Goal: Transaction & Acquisition: Obtain resource

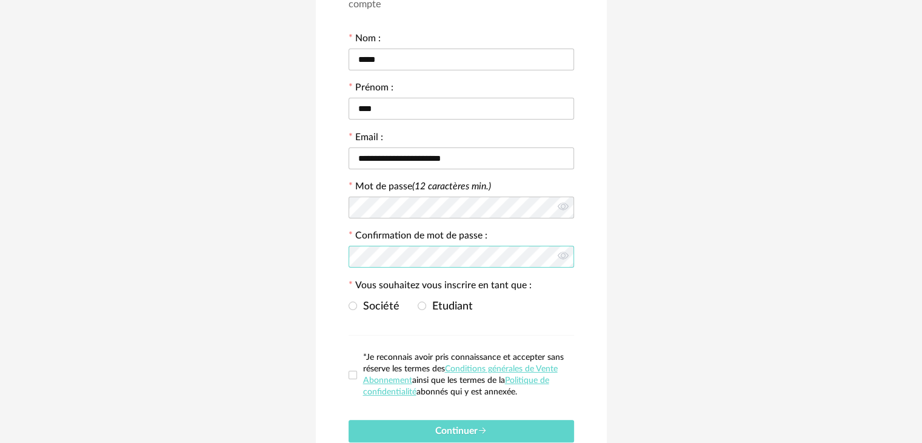
scroll to position [182, 0]
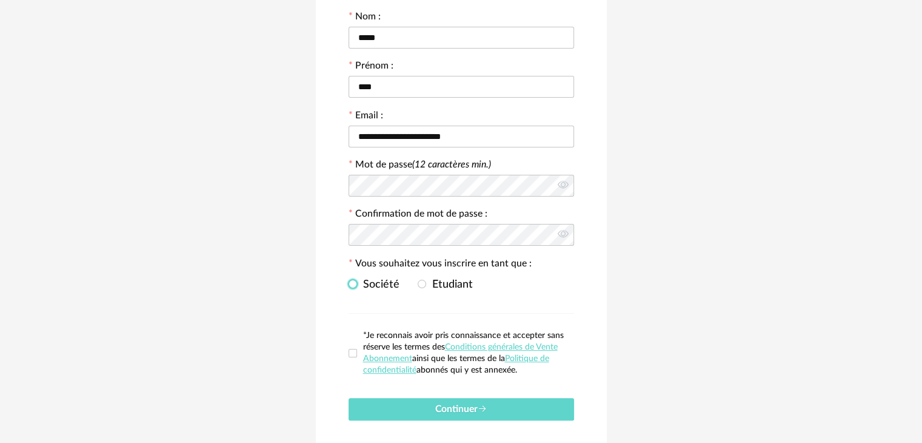
click at [353, 280] on span at bounding box center [353, 284] width 8 height 8
click at [354, 349] on span at bounding box center [353, 353] width 8 height 8
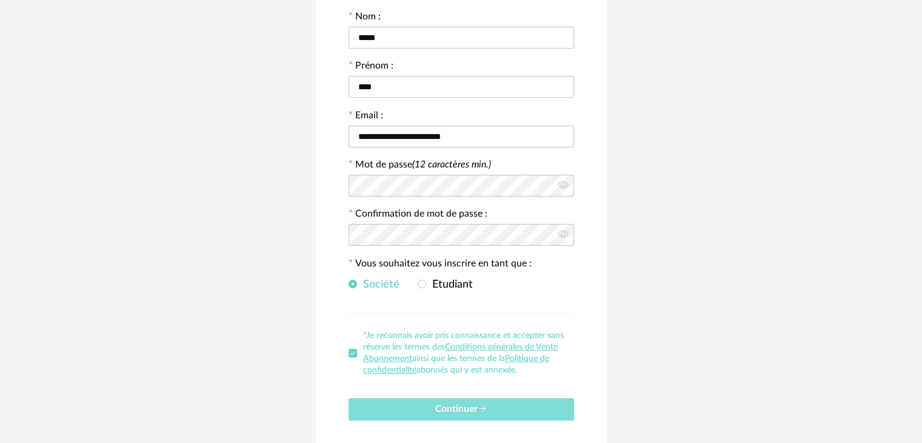
click at [432, 398] on button "Continuer" at bounding box center [462, 409] width 226 height 22
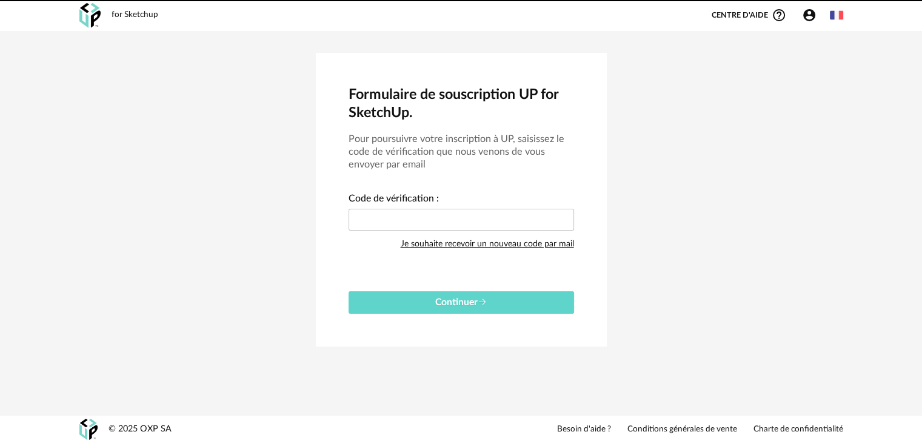
scroll to position [0, 0]
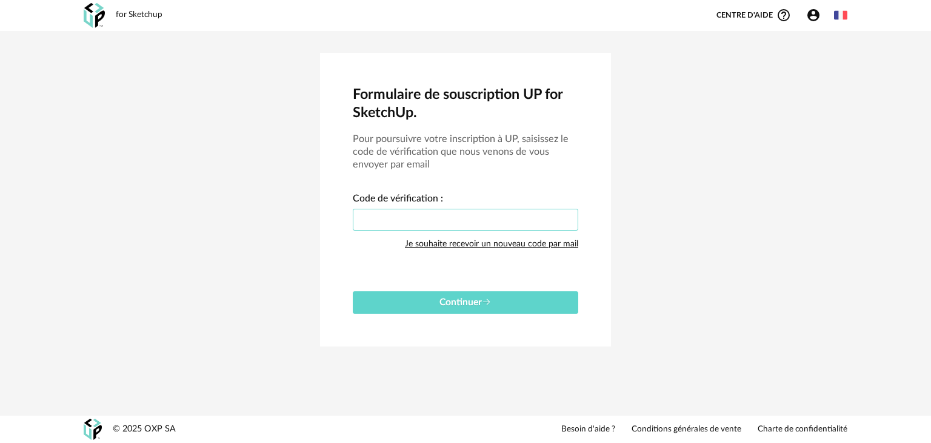
click at [398, 216] on input "text" at bounding box center [466, 220] width 226 height 22
paste input "****"
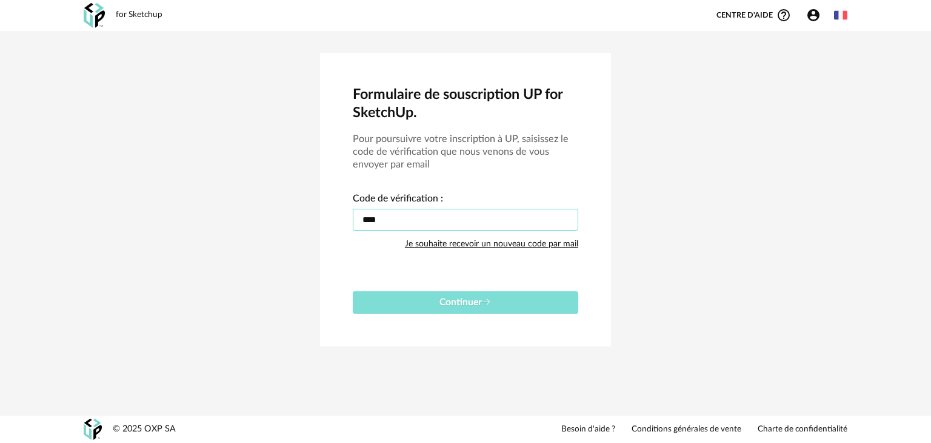
type input "****"
click at [446, 301] on span "Continuer" at bounding box center [466, 302] width 52 height 10
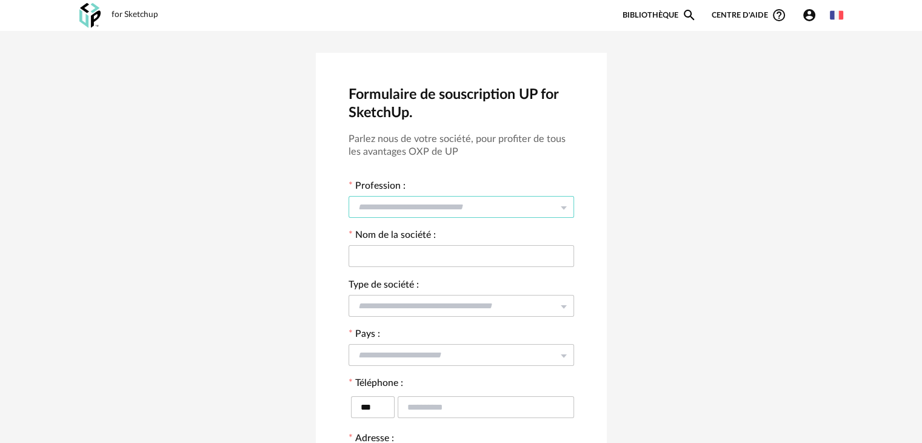
click at [451, 207] on input "text" at bounding box center [462, 207] width 226 height 22
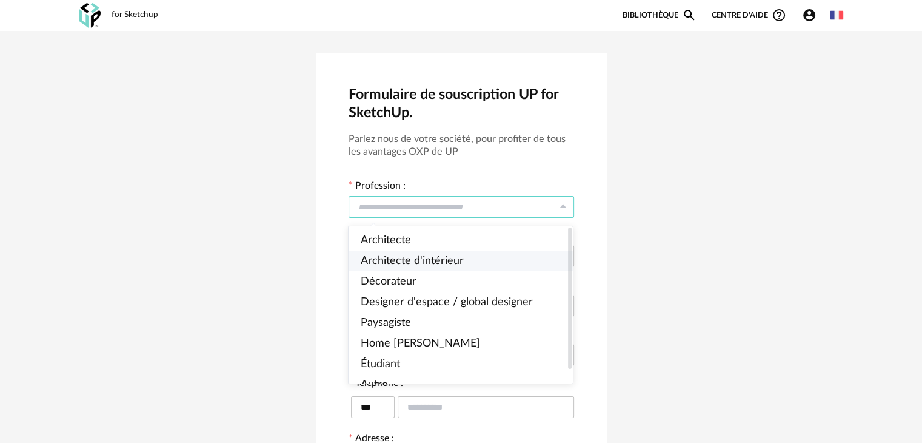
click at [415, 263] on span "Architecte d'intérieur" at bounding box center [412, 260] width 103 height 11
type input "**********"
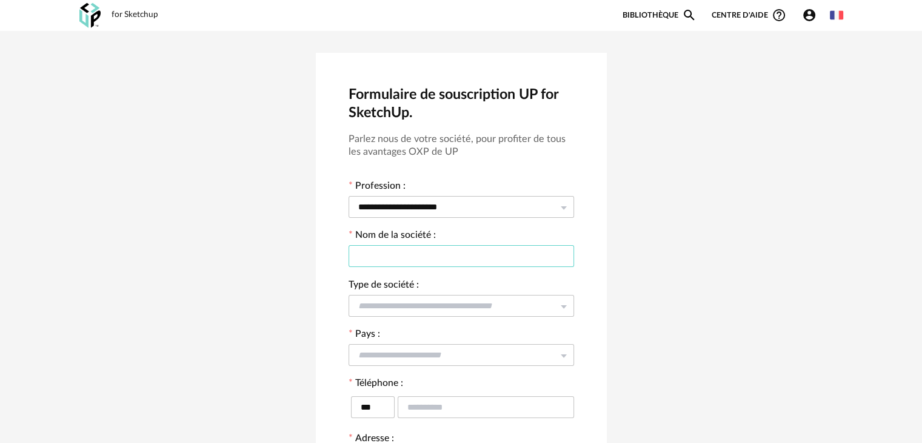
click at [416, 253] on input "text" at bounding box center [462, 256] width 226 height 22
type input "**********"
click at [414, 306] on input "text" at bounding box center [462, 306] width 226 height 22
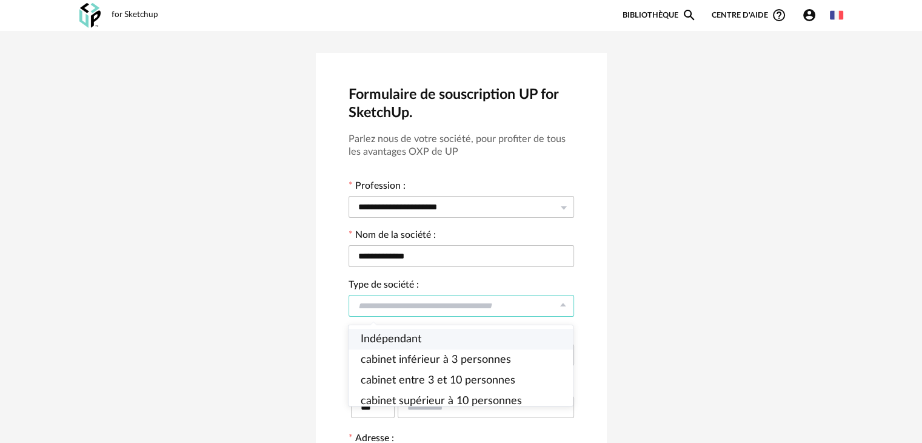
click at [408, 335] on span "Indépendant" at bounding box center [391, 339] width 61 height 11
type input "**********"
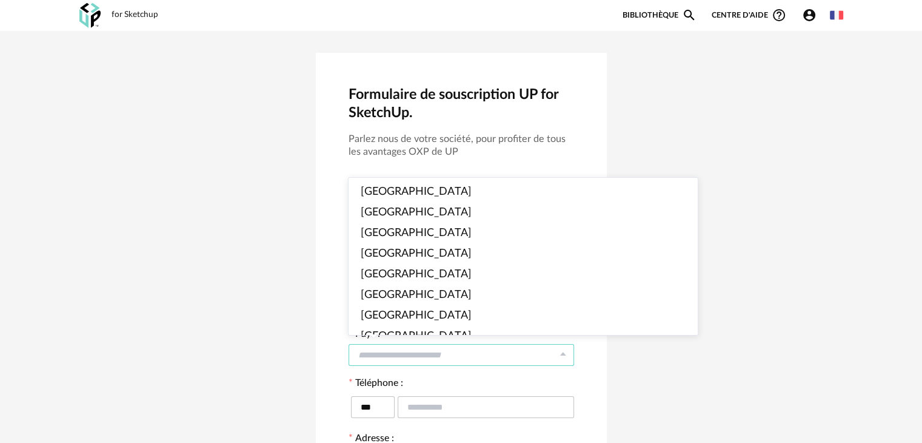
click at [399, 352] on input "text" at bounding box center [462, 355] width 226 height 22
click at [390, 193] on span "France" at bounding box center [416, 191] width 111 height 11
type input "******"
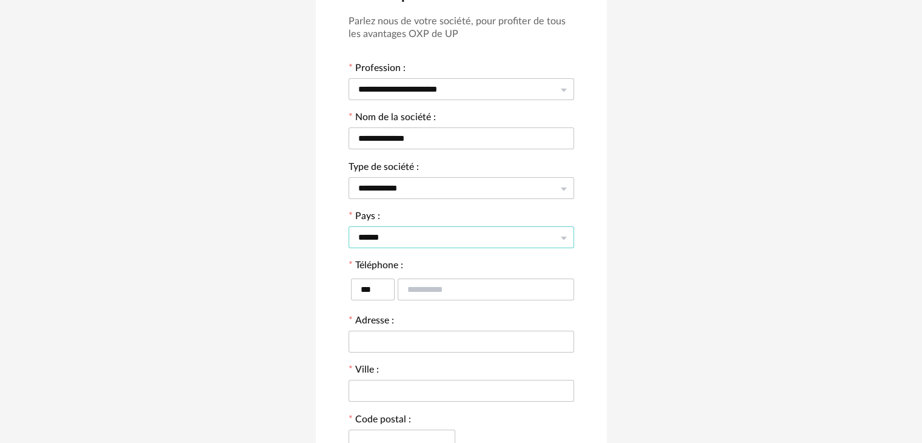
scroll to position [121, 0]
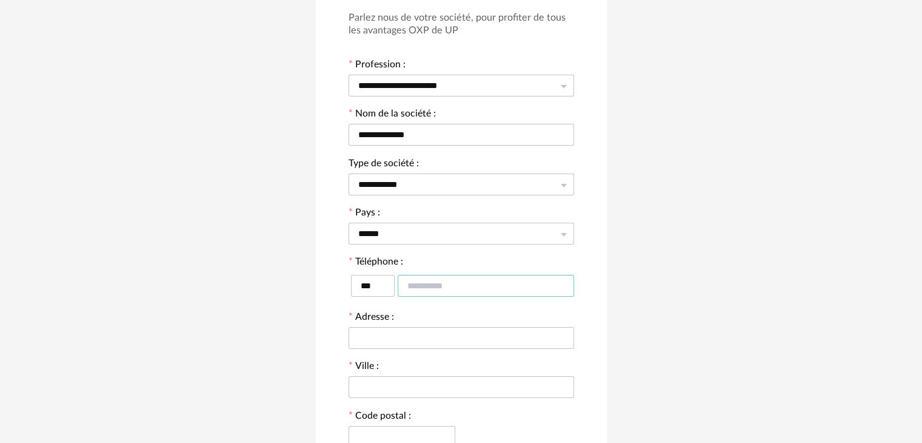
click at [434, 287] on input "text" at bounding box center [486, 286] width 176 height 22
type input "**********"
click at [420, 338] on input "text" at bounding box center [462, 338] width 226 height 22
type input "**********"
type input "*****"
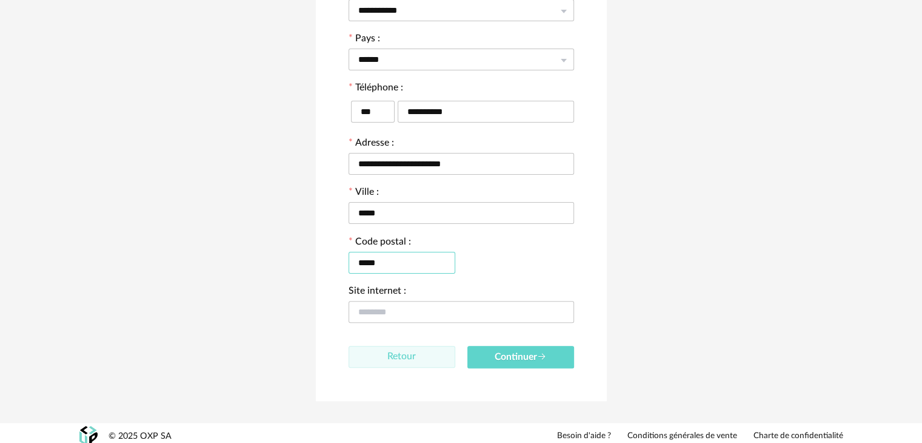
scroll to position [303, 0]
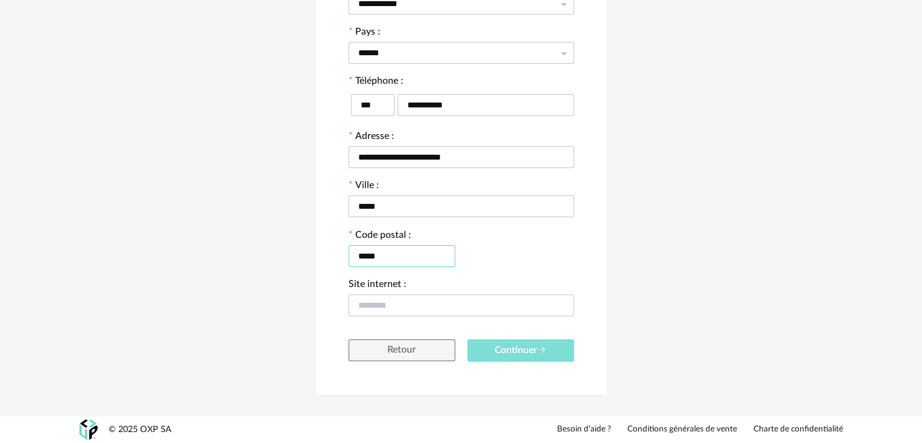
type input "*****"
click at [513, 349] on span "Continuer" at bounding box center [521, 350] width 52 height 10
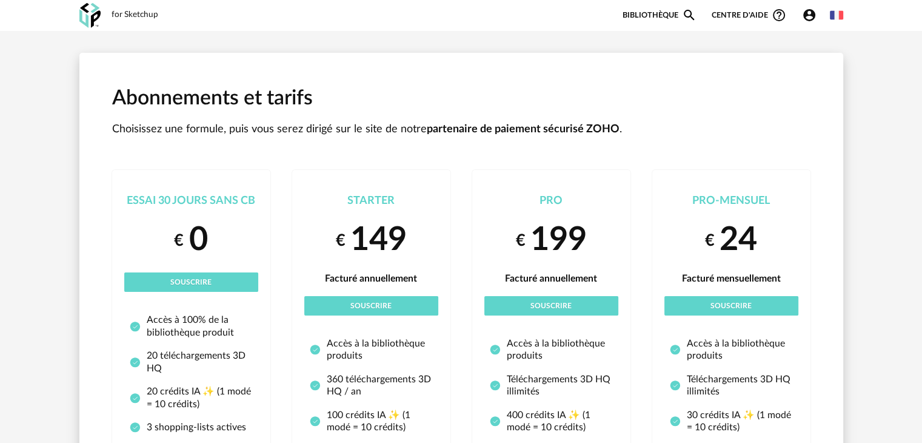
click at [373, 27] on div "for Sketchup Nouvelle shopping list Mettre à jour ma Shopping List Refresh icon…" at bounding box center [462, 15] width 786 height 31
click at [901, 91] on div "Abonnements et tarifs Choisissez une formule, puis vous serez dirigé sur le sit…" at bounding box center [461, 352] width 922 height 642
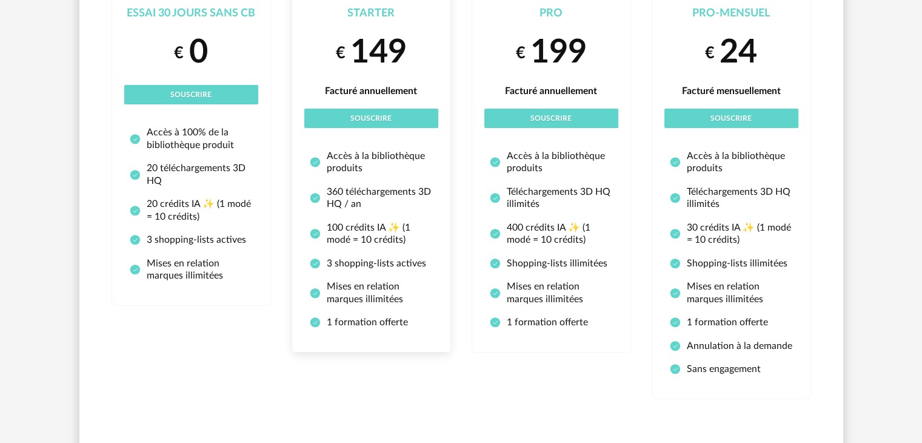
scroll to position [136, 0]
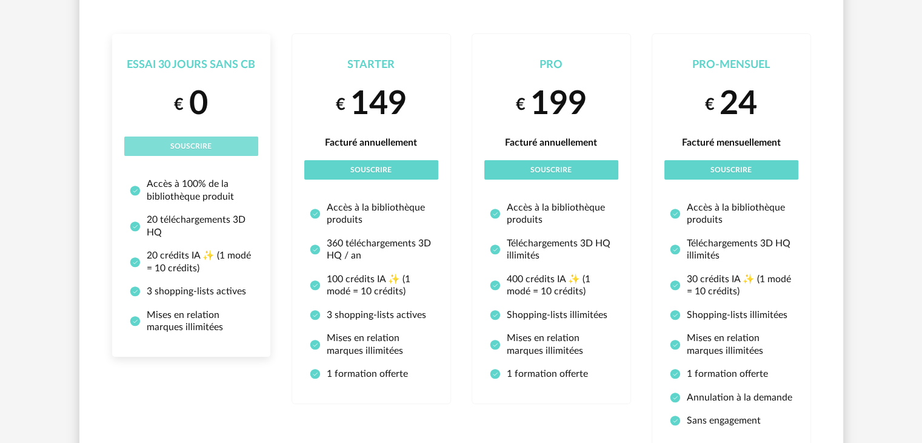
click at [188, 146] on span "Souscrire" at bounding box center [190, 146] width 41 height 7
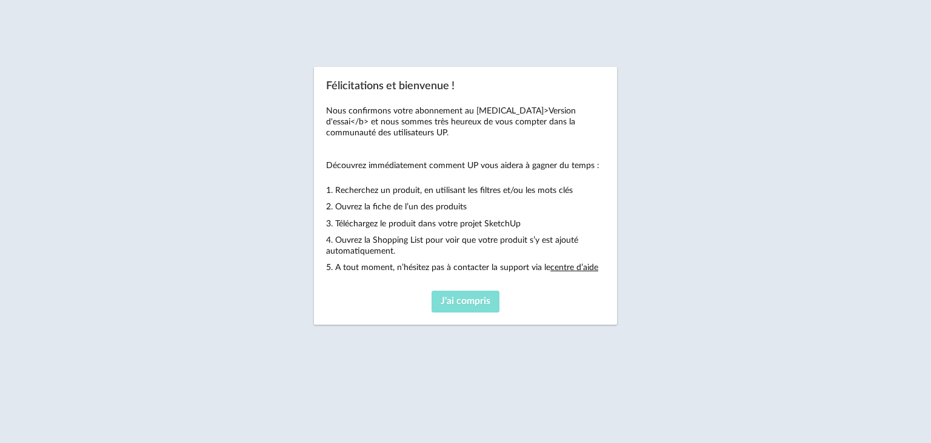
click at [472, 301] on span "J'ai compris" at bounding box center [466, 301] width 50 height 10
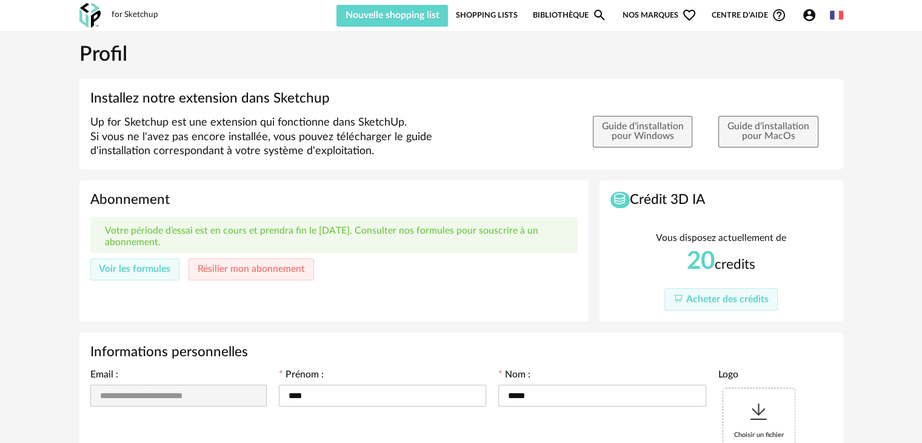
type input "**********"
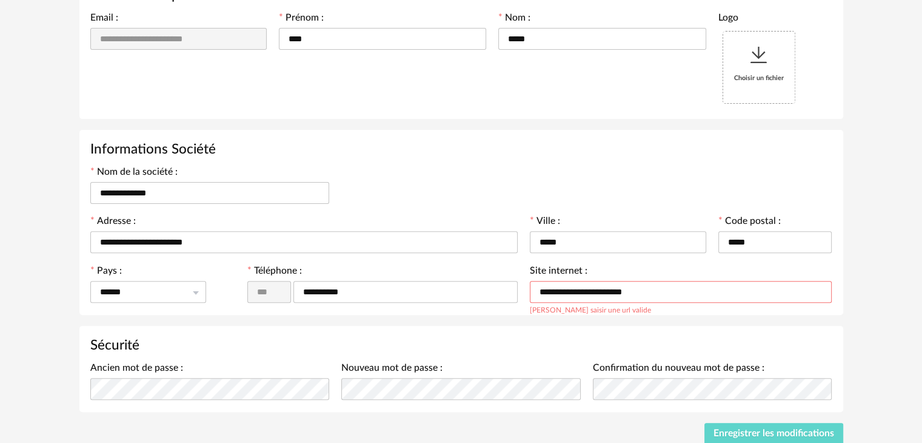
scroll to position [364, 0]
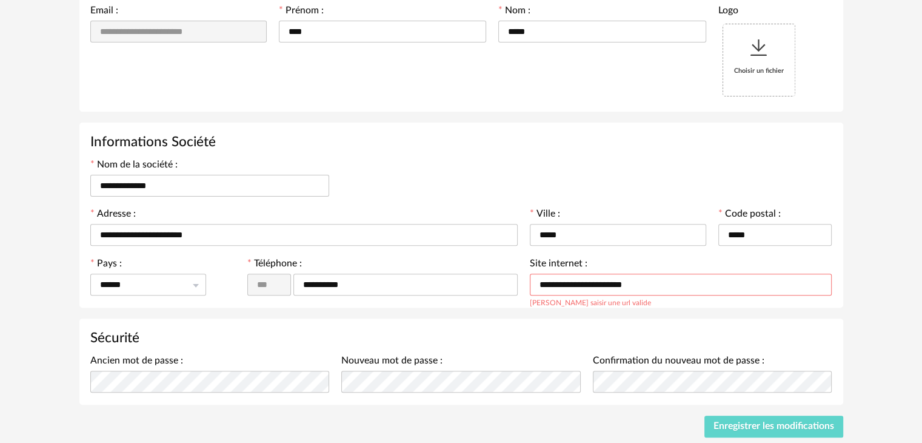
drag, startPoint x: 686, startPoint y: 285, endPoint x: 474, endPoint y: 267, distance: 213.0
click at [475, 267] on div "Pays : ****** France Belgium Luxembourg Switzerland Afghanistan Aland Islands A…" at bounding box center [461, 277] width 754 height 38
click at [461, 326] on div "Sécurité Ancien mot de passe : Nouveau mot de passe : Confirmation du nouveau m…" at bounding box center [461, 361] width 764 height 86
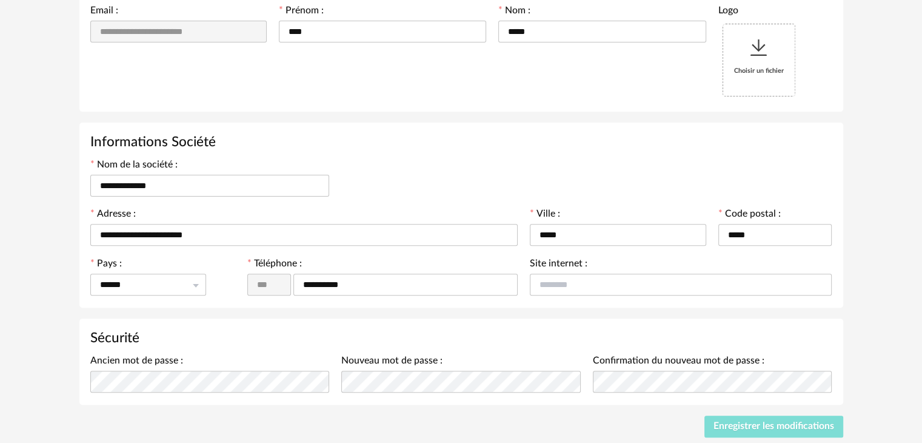
click at [767, 426] on span "Enregistrer les modifications" at bounding box center [774, 426] width 121 height 10
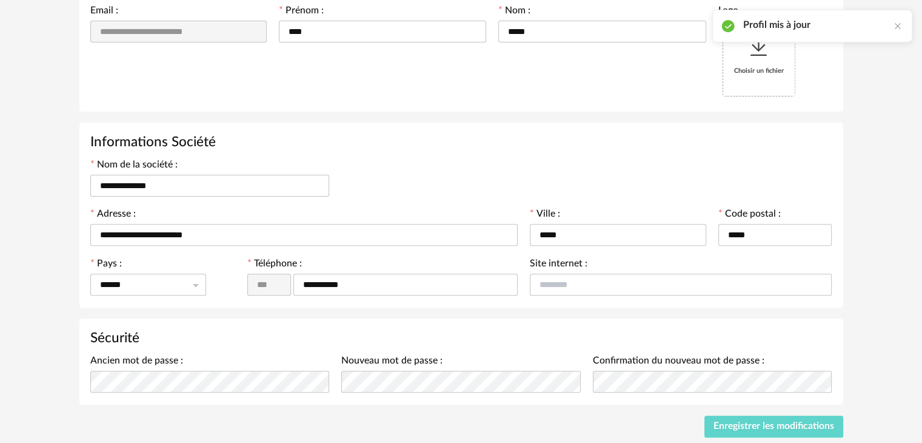
click at [605, 141] on h3 "Informations Société" at bounding box center [461, 142] width 742 height 18
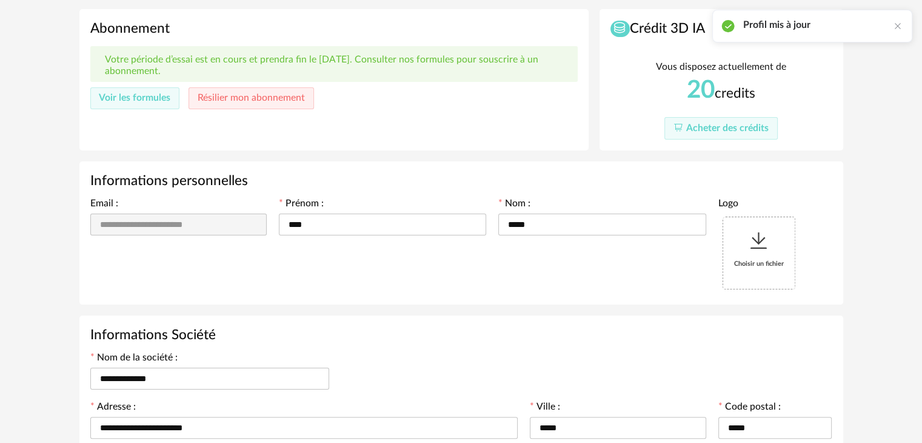
scroll to position [0, 0]
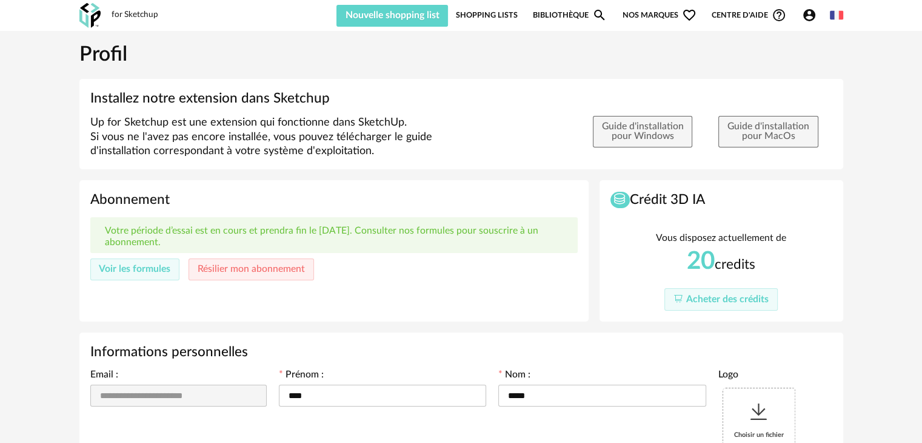
click at [124, 15] on div "for Sketchup" at bounding box center [135, 15] width 47 height 11
click at [92, 13] on img at bounding box center [89, 15] width 21 height 25
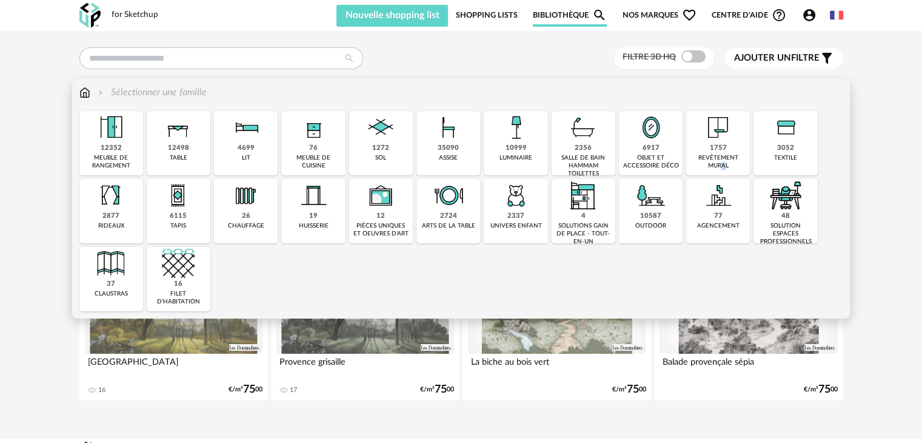
click at [712, 155] on div "revêtement mural" at bounding box center [718, 162] width 56 height 16
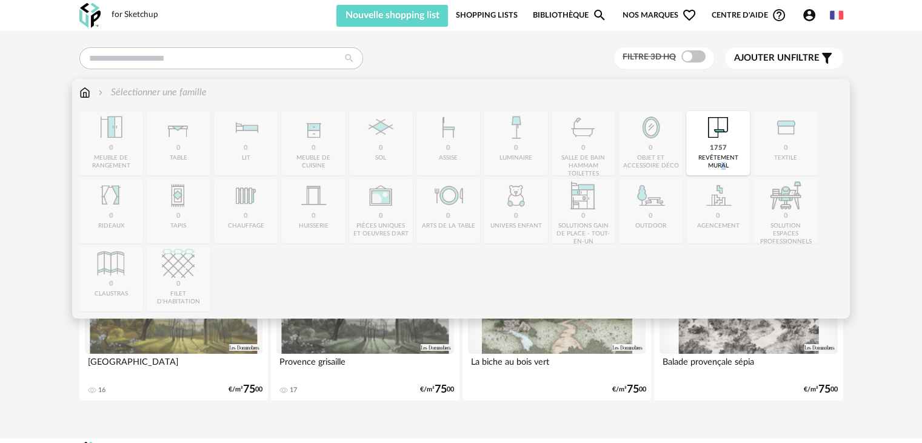
click at [718, 132] on img at bounding box center [718, 127] width 33 height 33
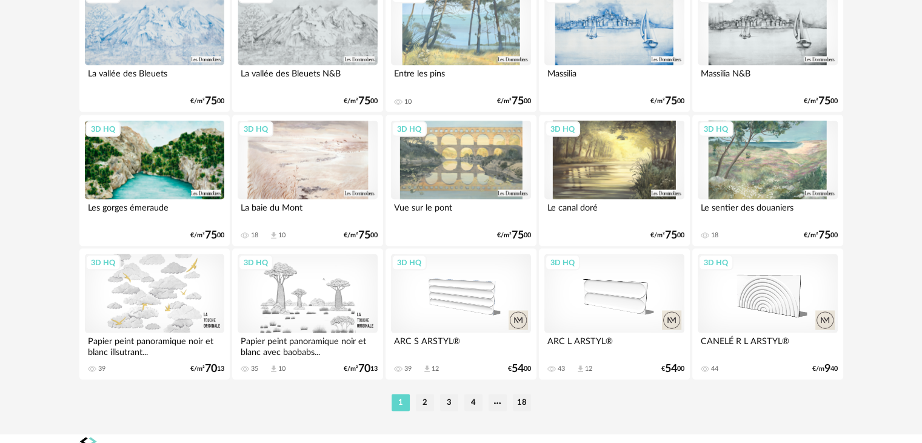
scroll to position [2481, 0]
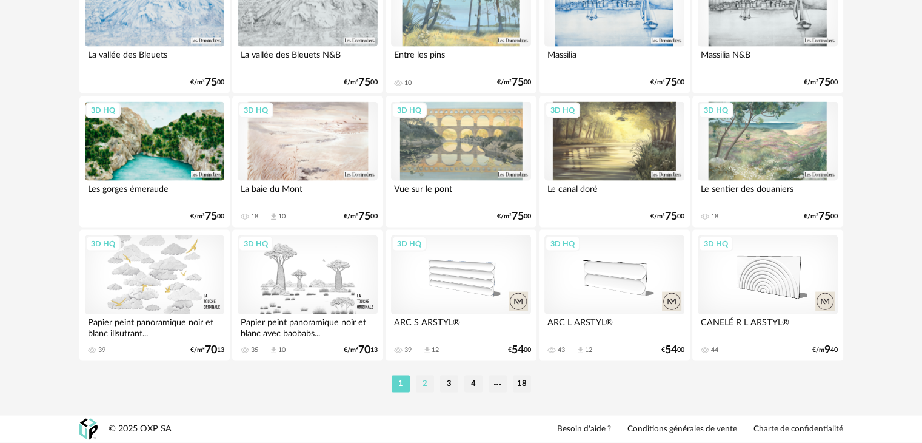
click at [422, 386] on li "2" at bounding box center [425, 383] width 18 height 17
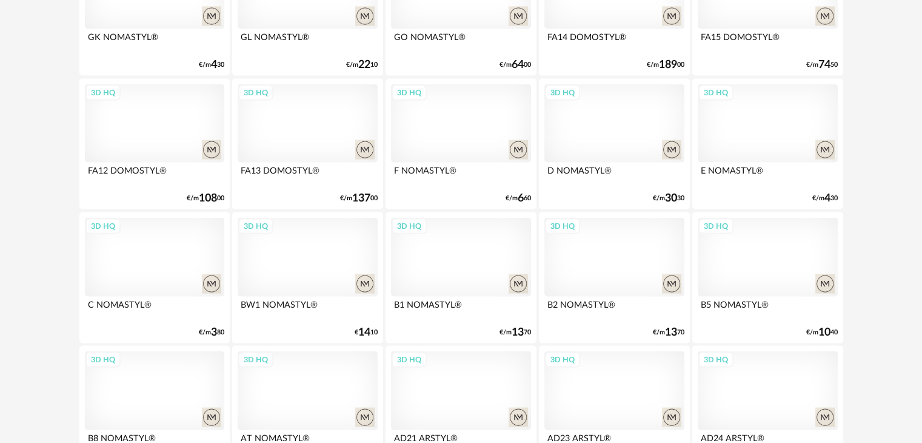
scroll to position [2481, 0]
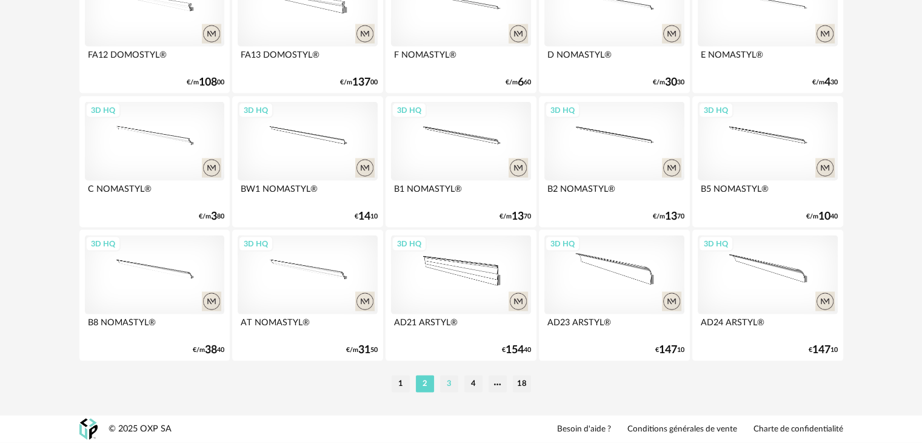
click at [451, 380] on li "3" at bounding box center [449, 383] width 18 height 17
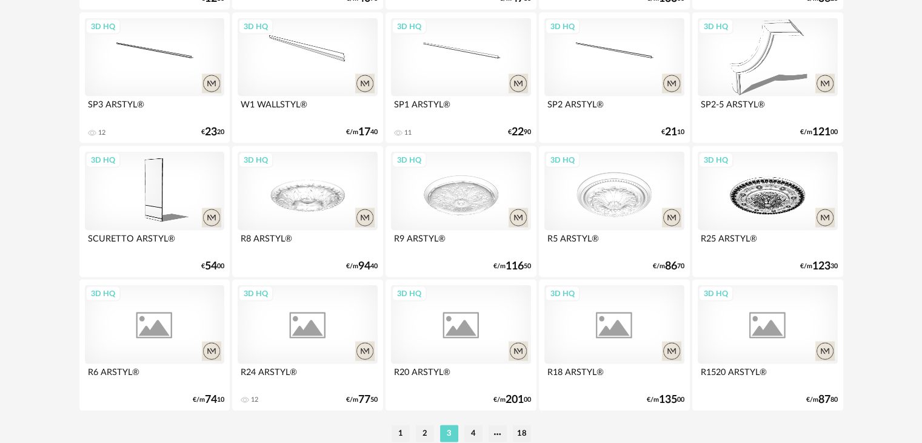
scroll to position [2481, 0]
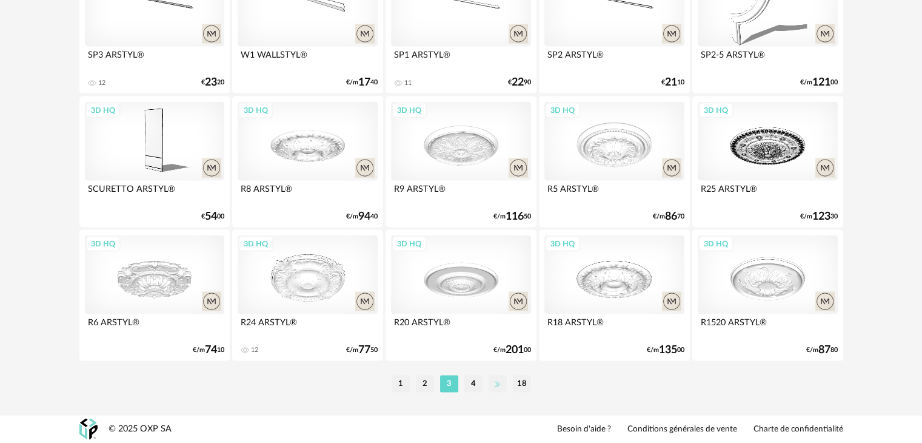
click at [498, 386] on li at bounding box center [498, 383] width 18 height 17
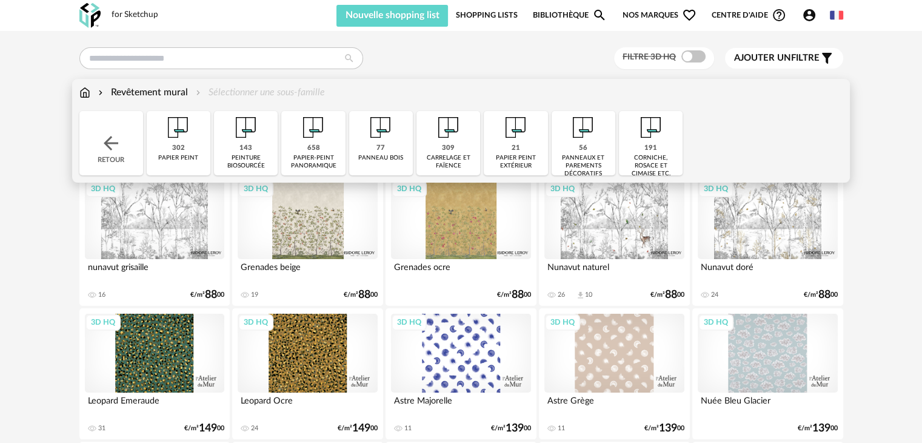
click at [84, 93] on img at bounding box center [84, 93] width 11 height 14
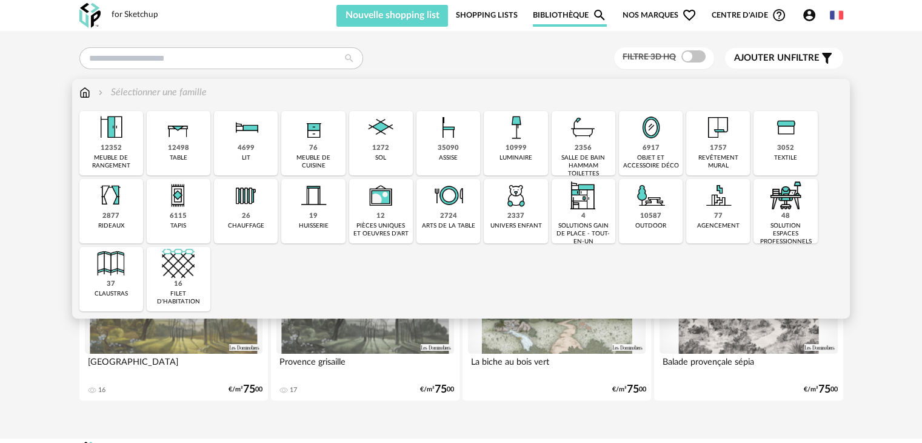
click at [523, 151] on div "10999" at bounding box center [515, 148] width 21 height 9
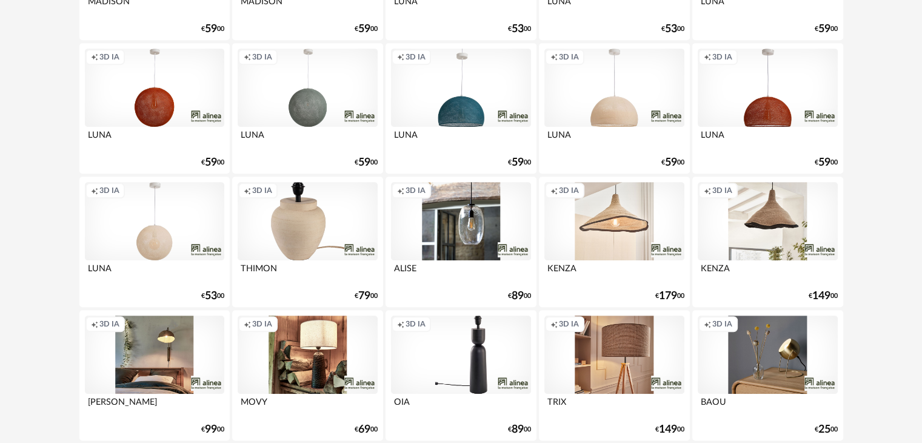
scroll to position [667, 0]
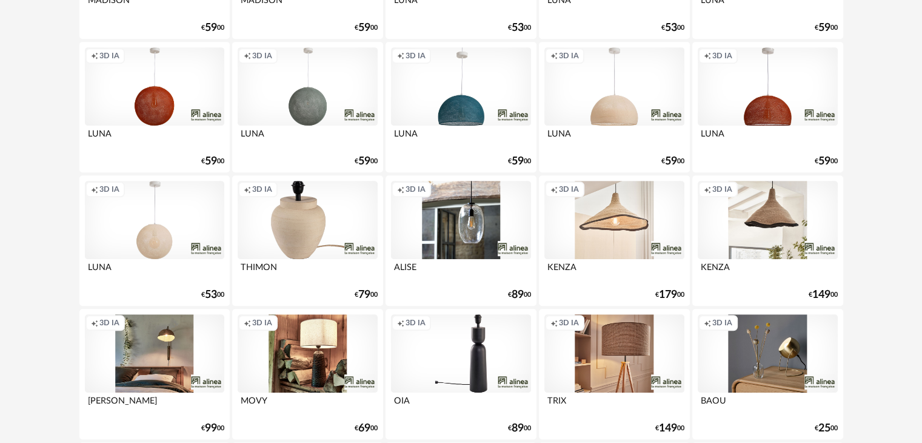
click at [620, 227] on div "Creation icon 3D IA" at bounding box center [614, 220] width 139 height 79
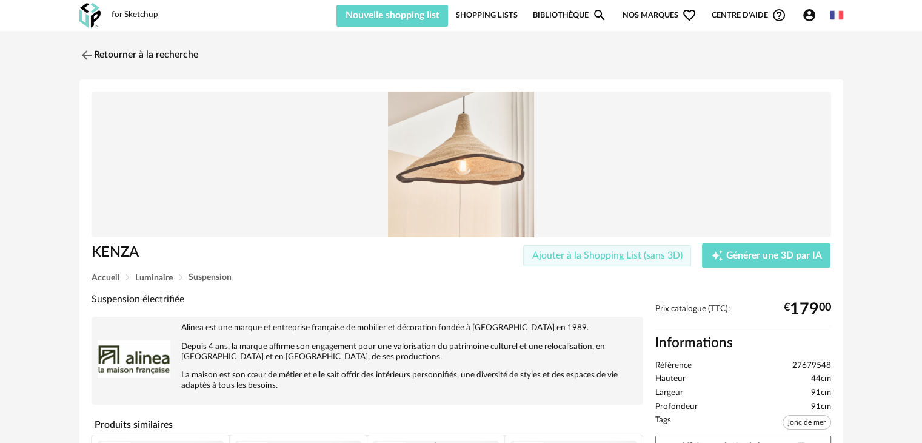
click at [577, 253] on span "Ajouter à la Shopping List (sans 3D)" at bounding box center [607, 255] width 150 height 10
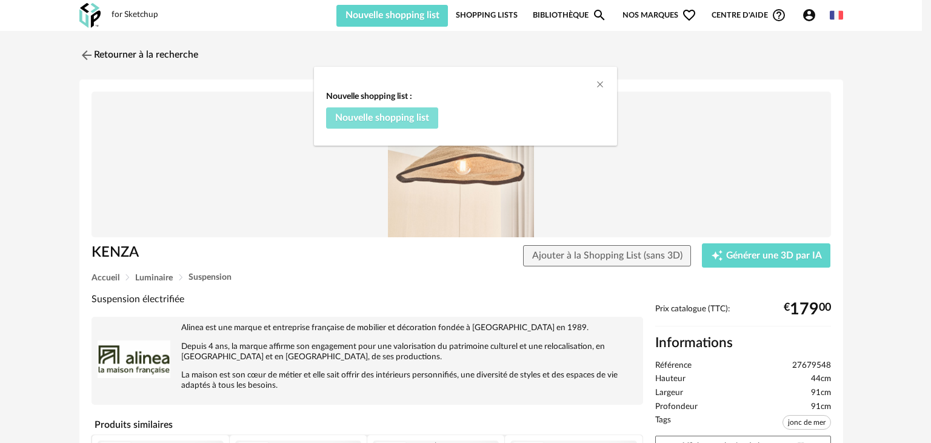
click at [389, 116] on span "Nouvelle shopping list" at bounding box center [382, 118] width 94 height 10
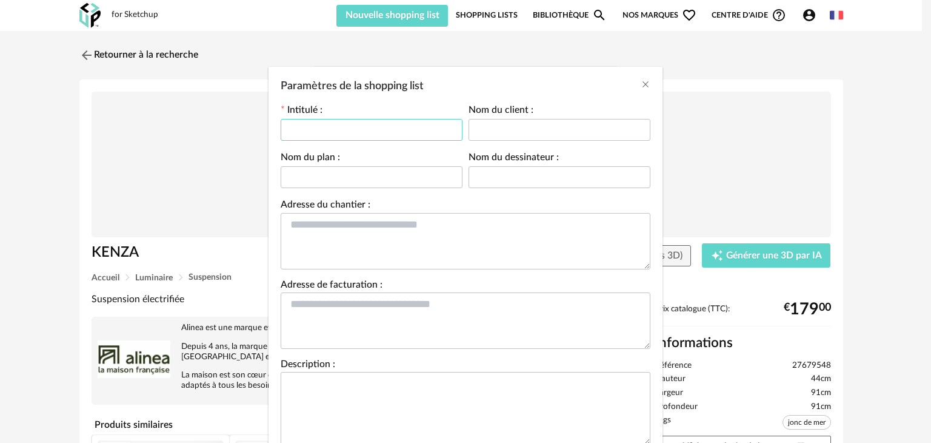
click at [416, 130] on input "Paramètres de la shopping list" at bounding box center [372, 130] width 182 height 22
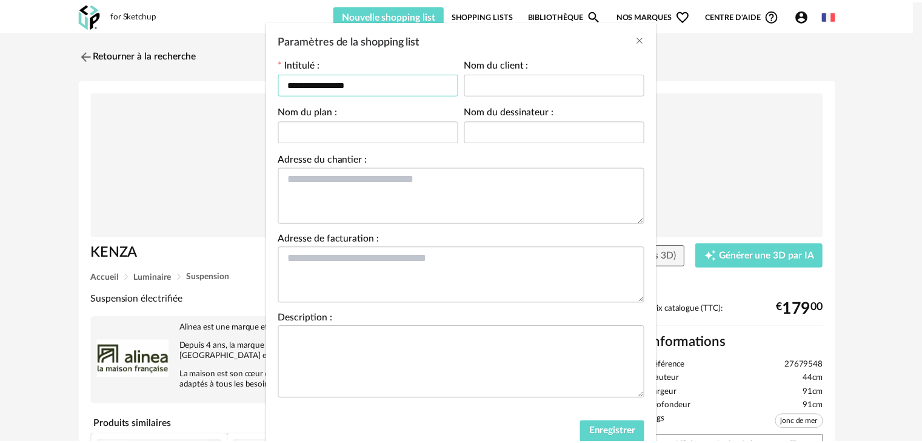
scroll to position [88, 0]
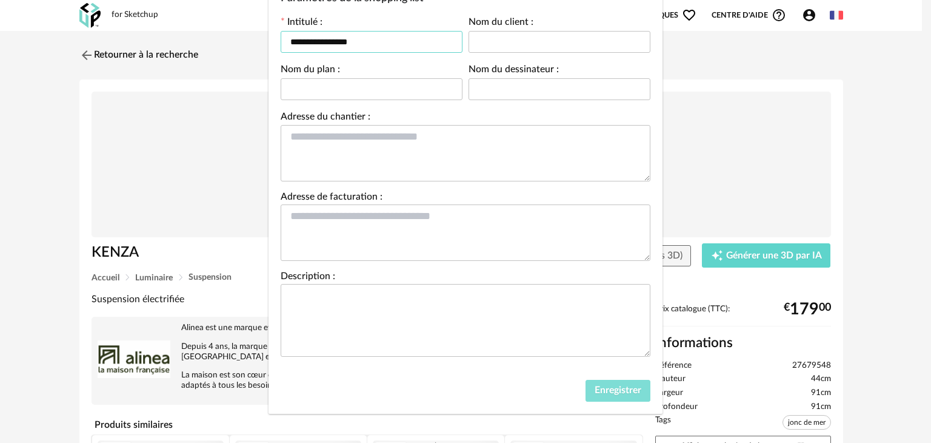
type input "**********"
click at [608, 389] on span "Enregistrer" at bounding box center [618, 390] width 47 height 10
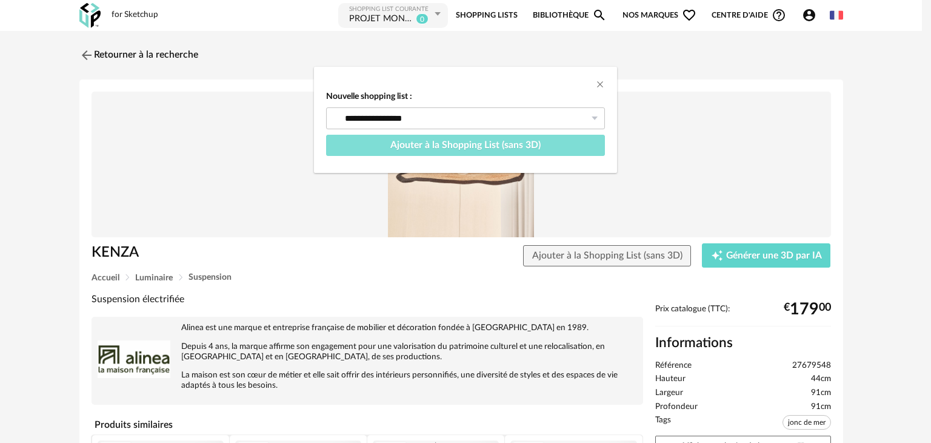
click at [468, 144] on span "Ajouter à la Shopping List (sans 3D)" at bounding box center [466, 145] width 150 height 10
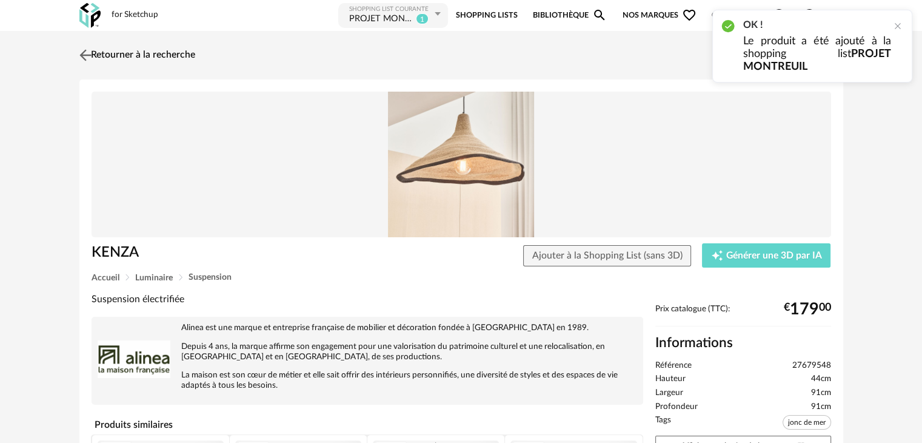
click at [85, 55] on img at bounding box center [85, 55] width 18 height 18
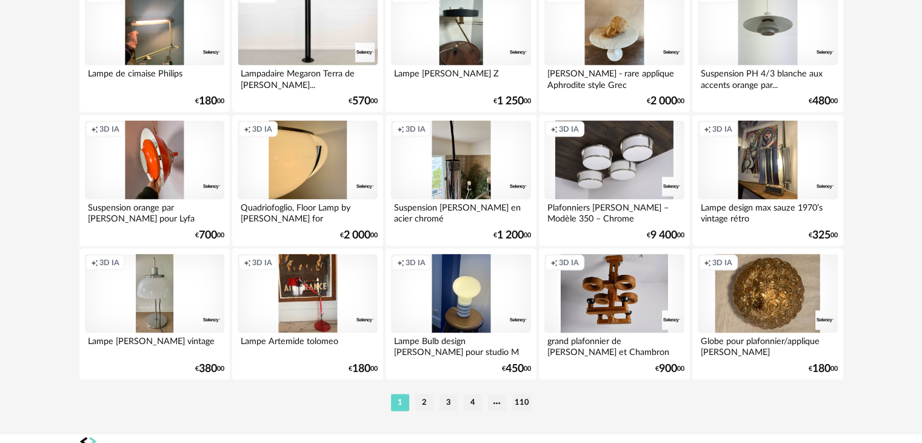
scroll to position [2481, 0]
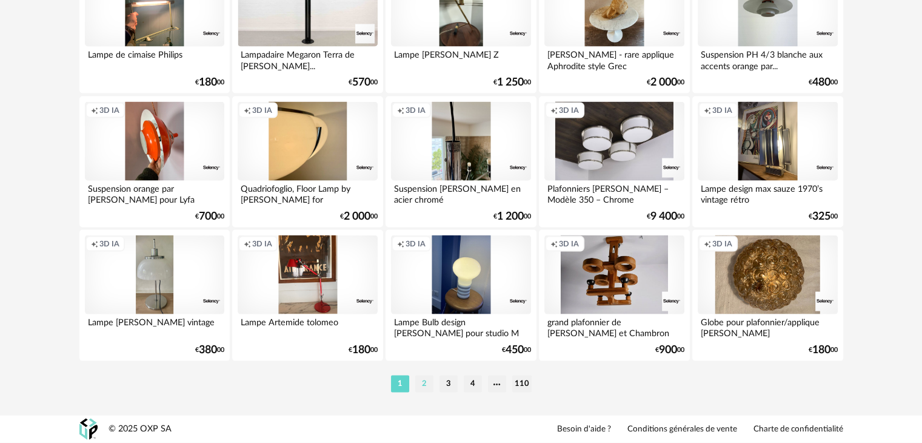
click at [423, 383] on li "2" at bounding box center [424, 383] width 18 height 17
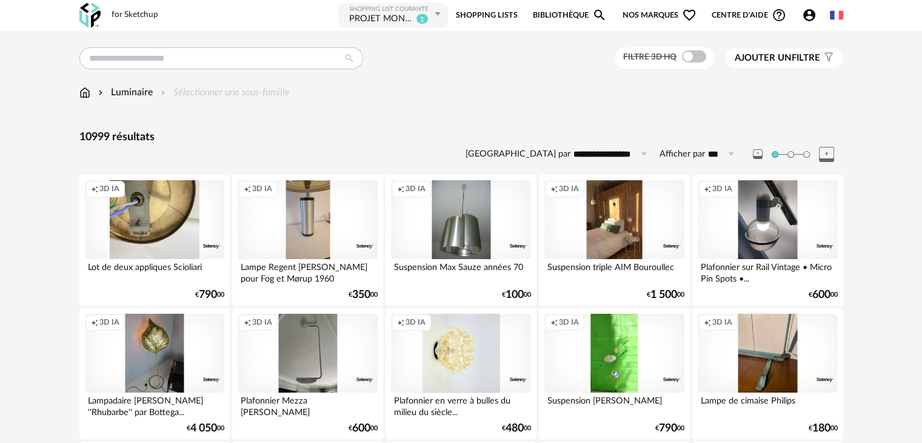
click at [613, 150] on input "**********" at bounding box center [613, 153] width 84 height 19
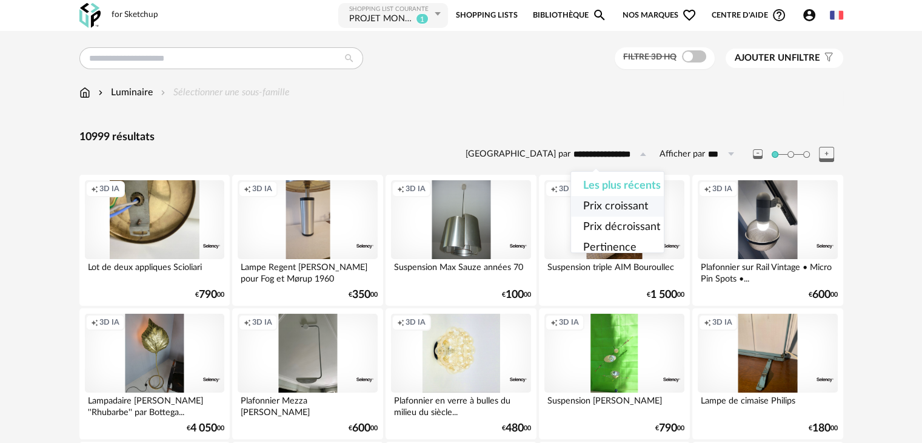
click at [628, 205] on span "Prix croissant" at bounding box center [615, 206] width 65 height 11
type input "**********"
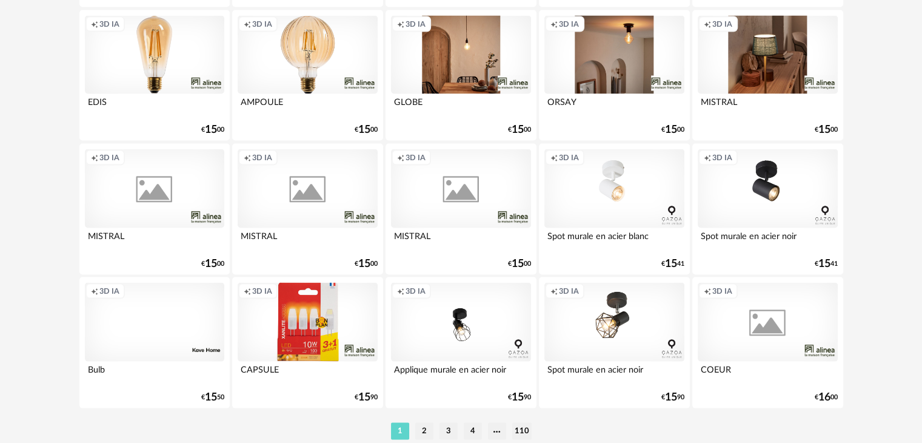
scroll to position [2481, 0]
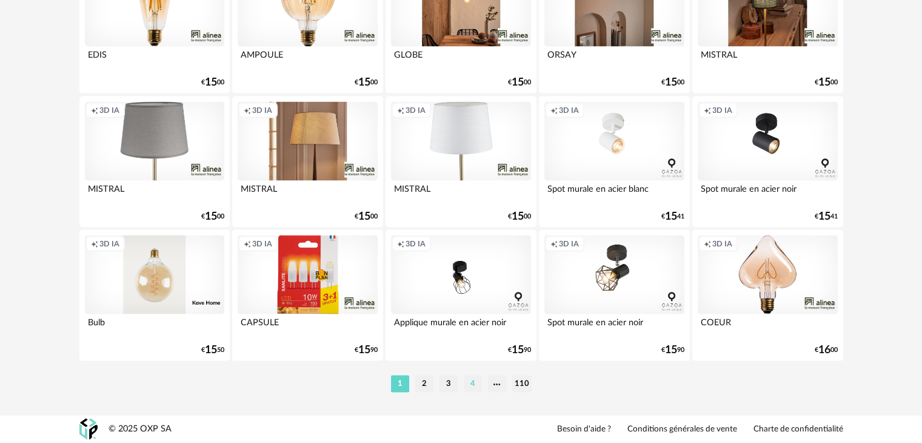
click at [471, 386] on li "4" at bounding box center [473, 383] width 18 height 17
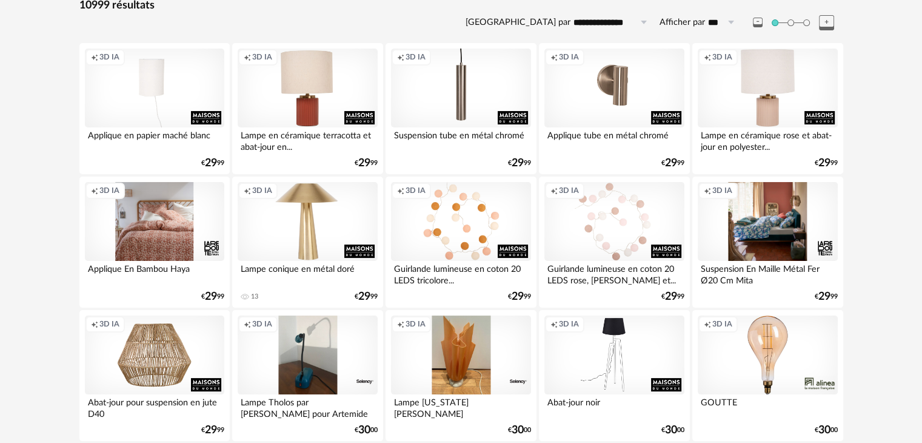
scroll to position [121, 0]
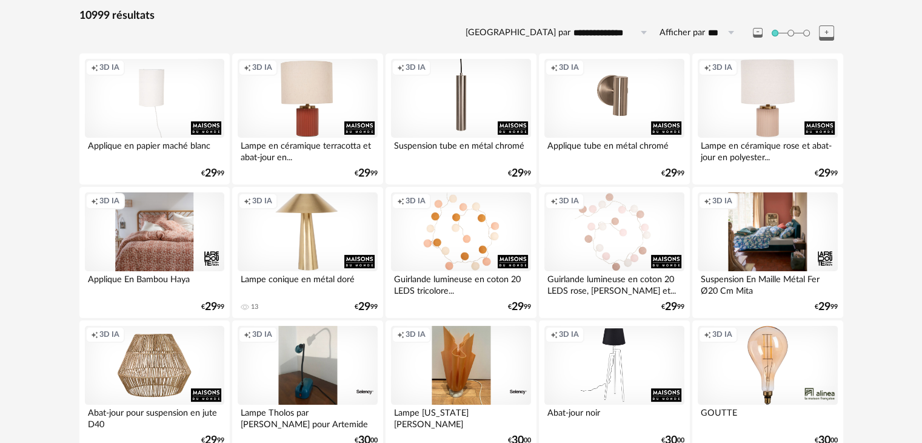
click at [164, 241] on div "Creation icon 3D IA" at bounding box center [154, 231] width 139 height 79
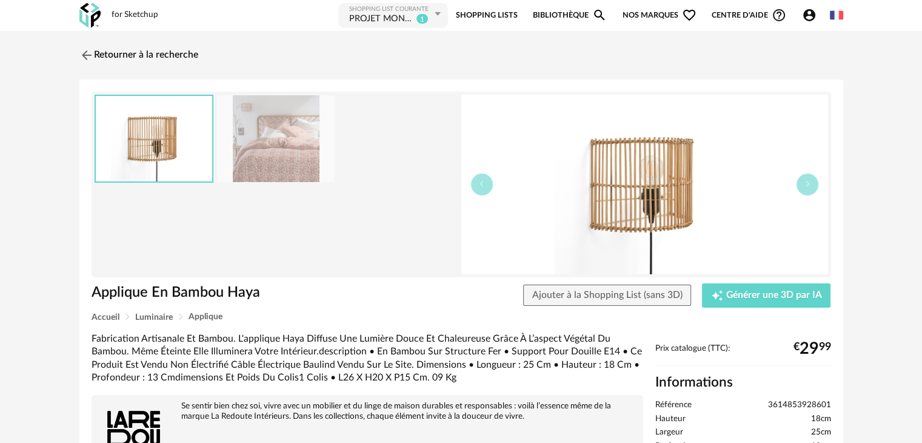
click at [265, 129] on img at bounding box center [276, 138] width 118 height 87
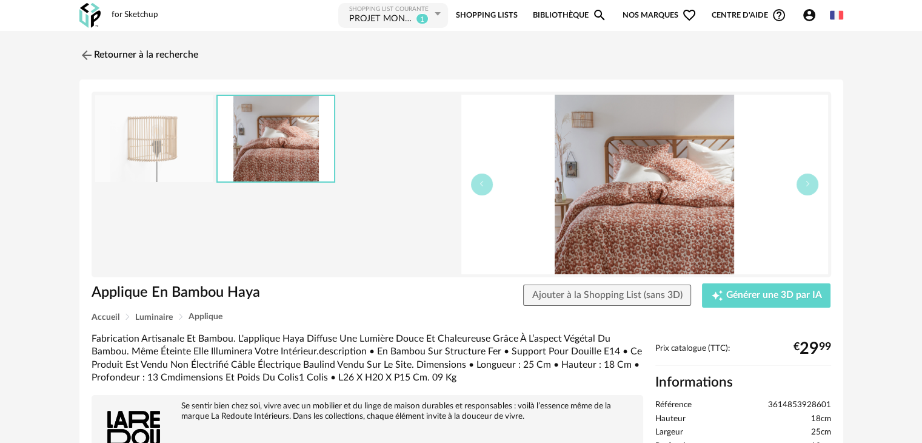
click at [141, 144] on img at bounding box center [154, 138] width 118 height 87
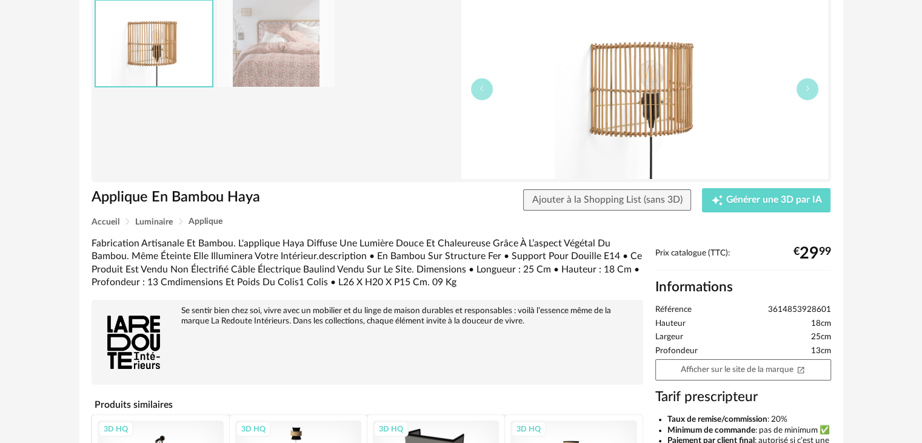
scroll to position [121, 0]
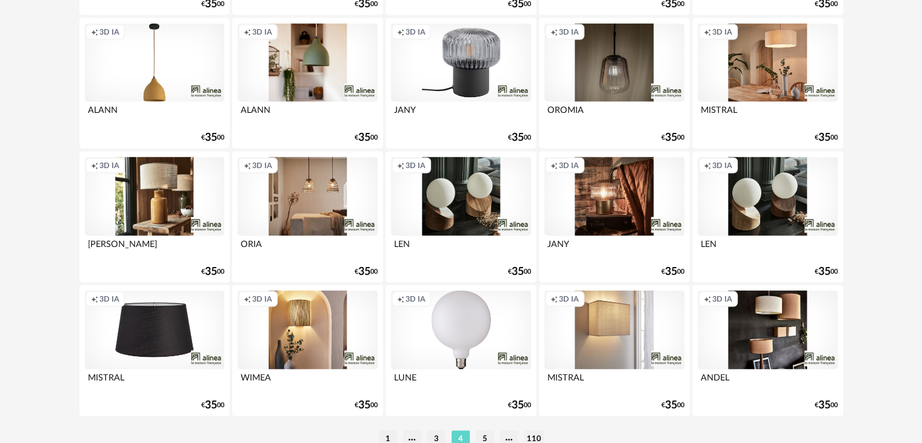
scroll to position [2481, 0]
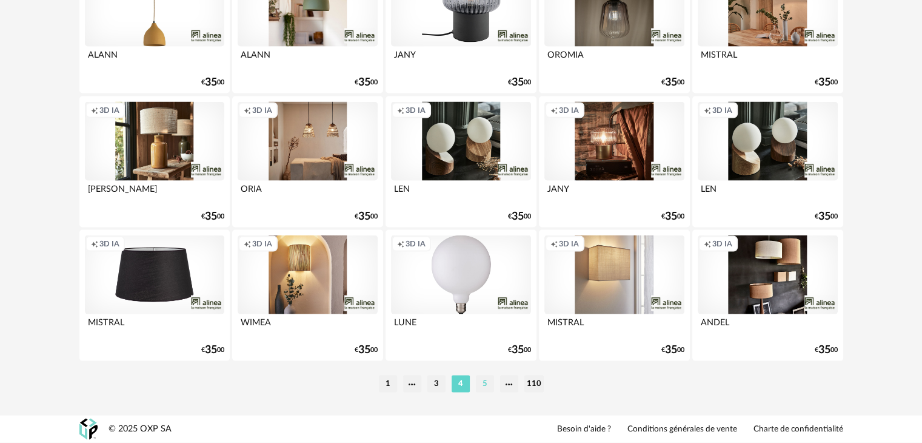
click at [487, 384] on li "5" at bounding box center [485, 383] width 18 height 17
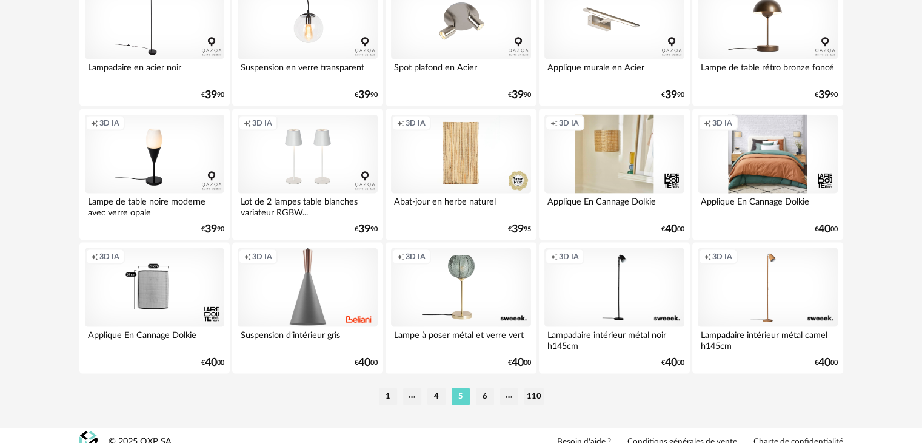
scroll to position [2481, 0]
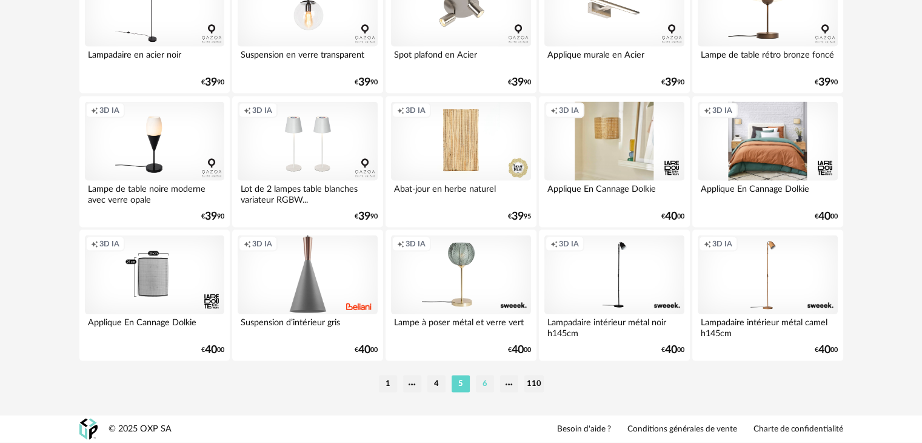
click at [488, 384] on li "6" at bounding box center [485, 383] width 18 height 17
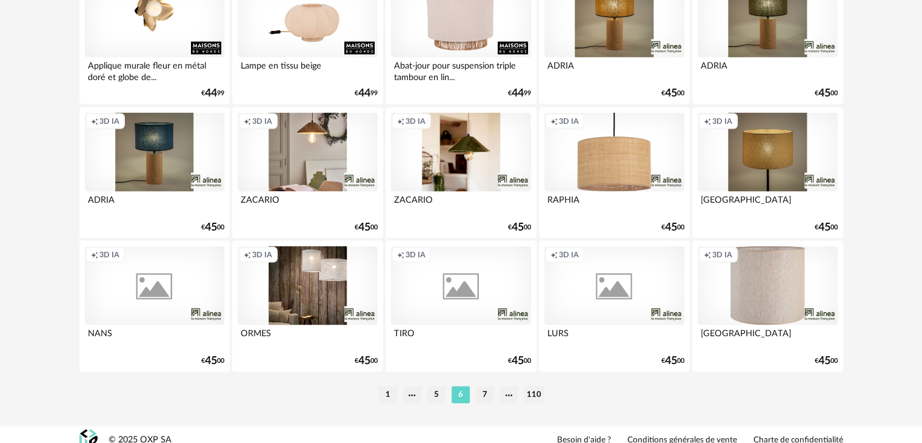
scroll to position [2481, 0]
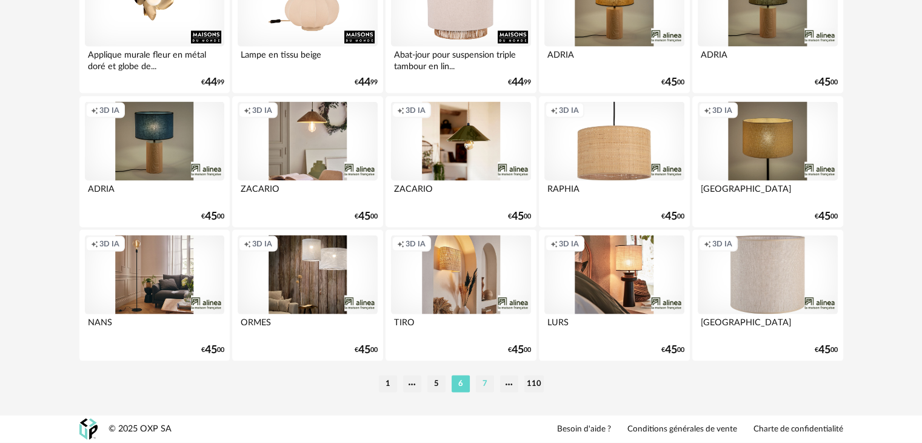
click at [490, 380] on li "7" at bounding box center [485, 383] width 18 height 17
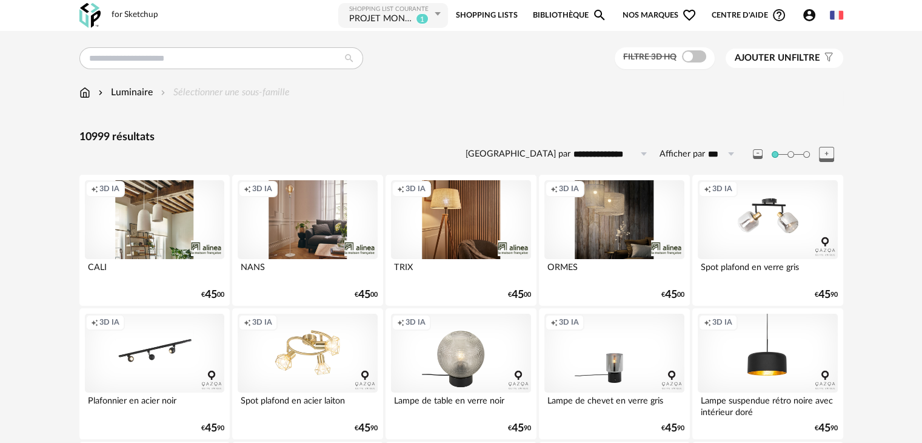
click at [723, 150] on icon at bounding box center [730, 153] width 15 height 19
click at [731, 265] on span "500" at bounding box center [726, 268] width 18 height 11
type input "***"
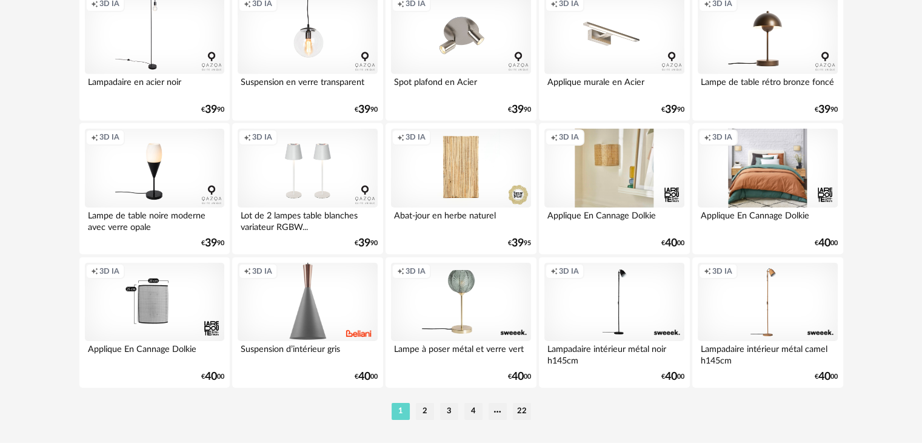
scroll to position [13159, 0]
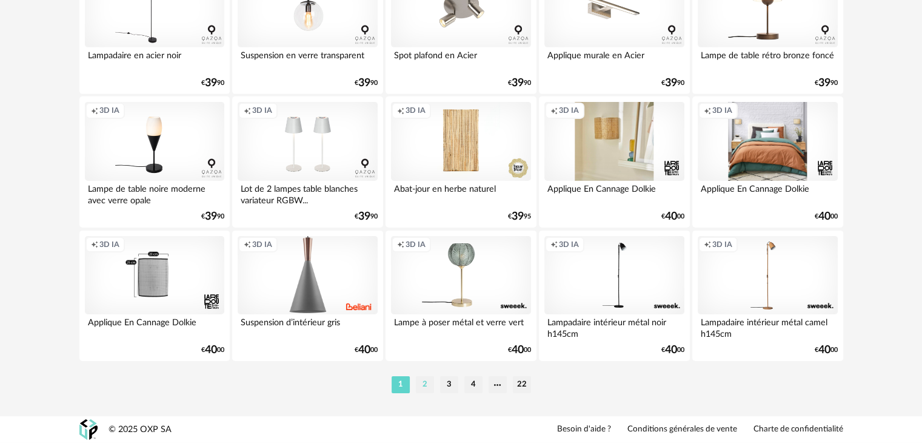
click at [422, 384] on li "2" at bounding box center [425, 384] width 18 height 17
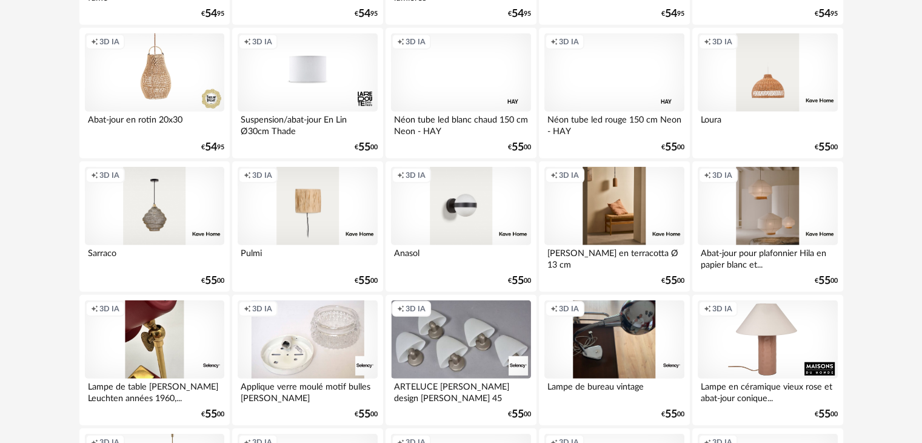
scroll to position [7641, 0]
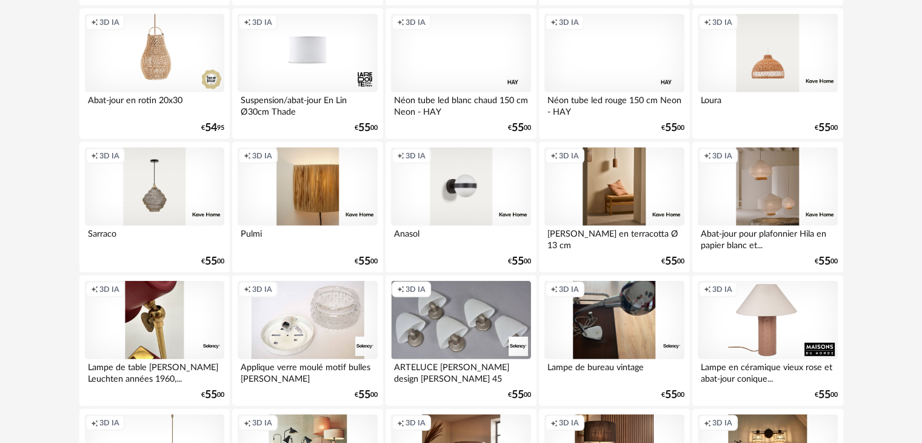
click at [321, 197] on div "Creation icon 3D IA" at bounding box center [307, 186] width 139 height 79
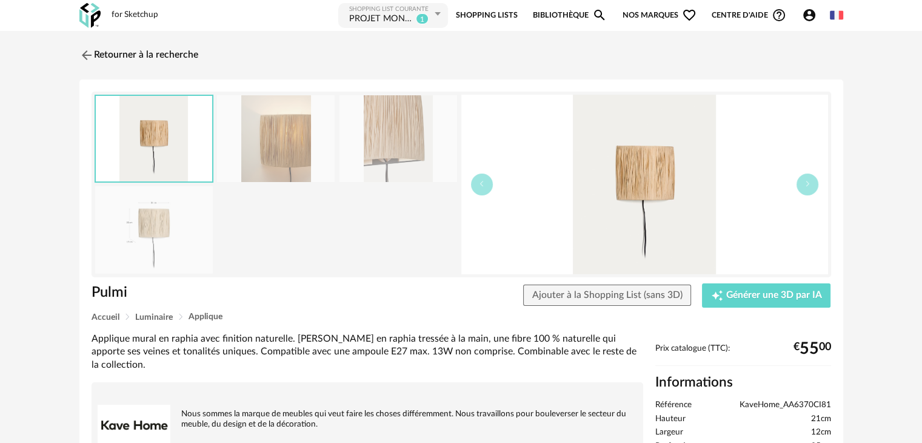
click at [280, 144] on img at bounding box center [276, 138] width 118 height 87
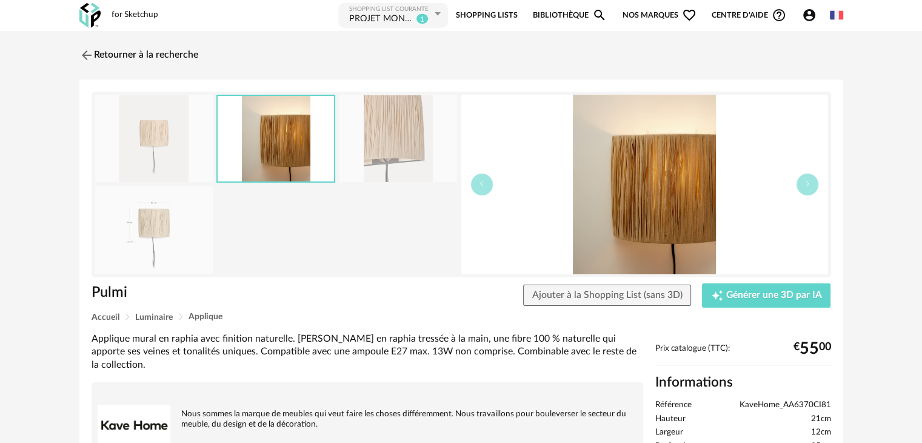
click at [378, 18] on div "PROJET MONTREUIL" at bounding box center [381, 19] width 64 height 12
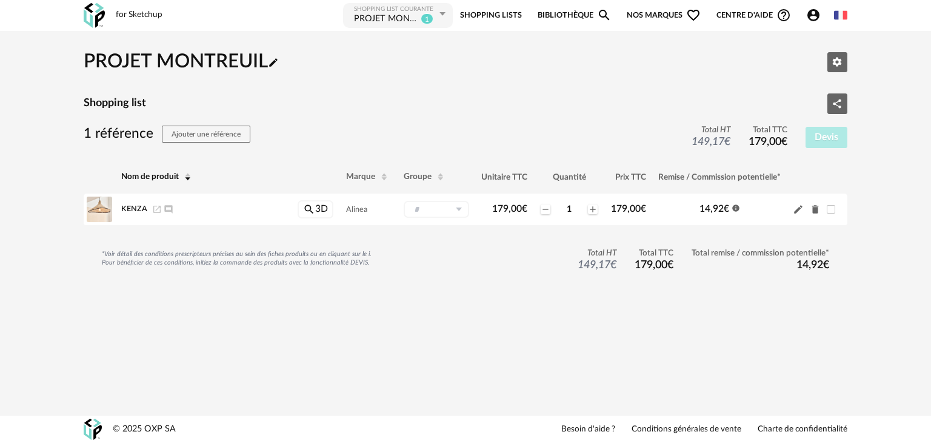
click at [141, 16] on div "for Sketchup" at bounding box center [139, 15] width 47 height 11
click at [94, 18] on img at bounding box center [94, 15] width 21 height 25
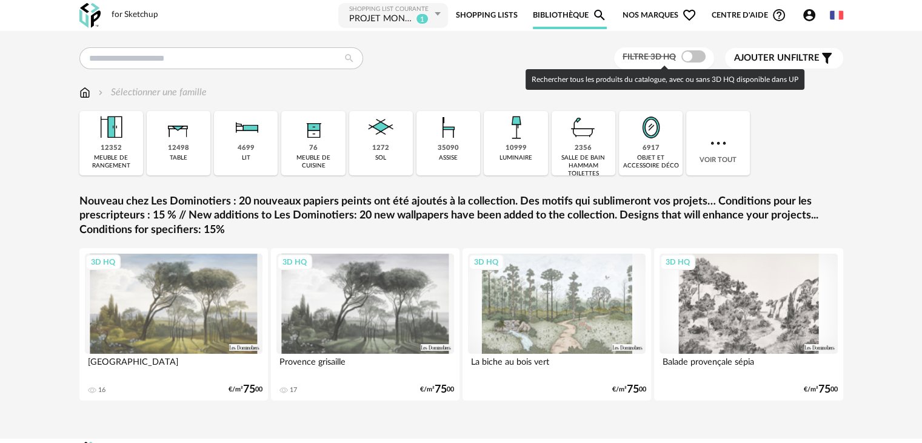
click at [693, 54] on span at bounding box center [694, 56] width 24 height 12
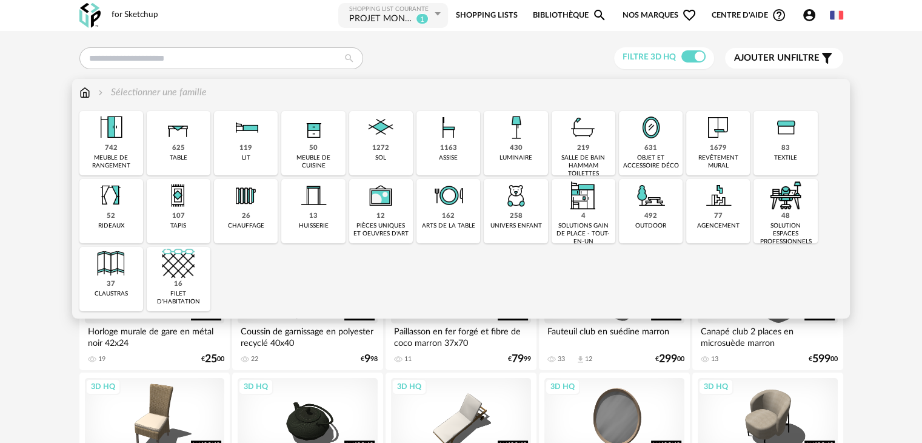
click at [512, 139] on img at bounding box center [516, 127] width 33 height 33
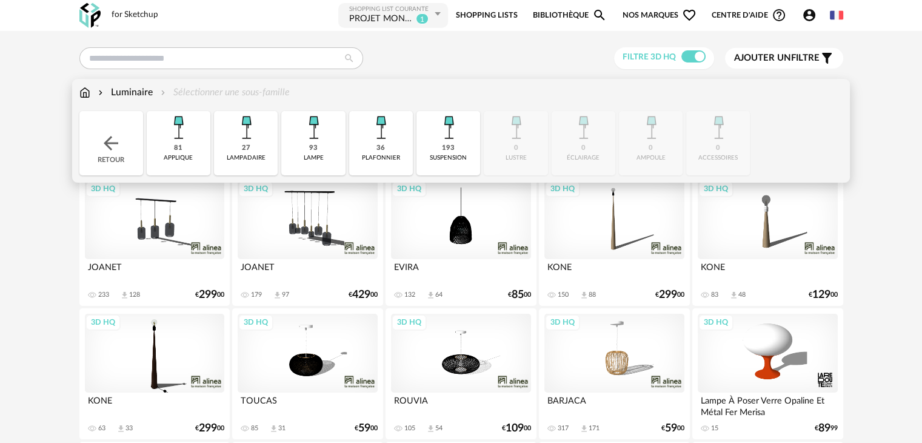
click at [175, 140] on img at bounding box center [178, 127] width 33 height 33
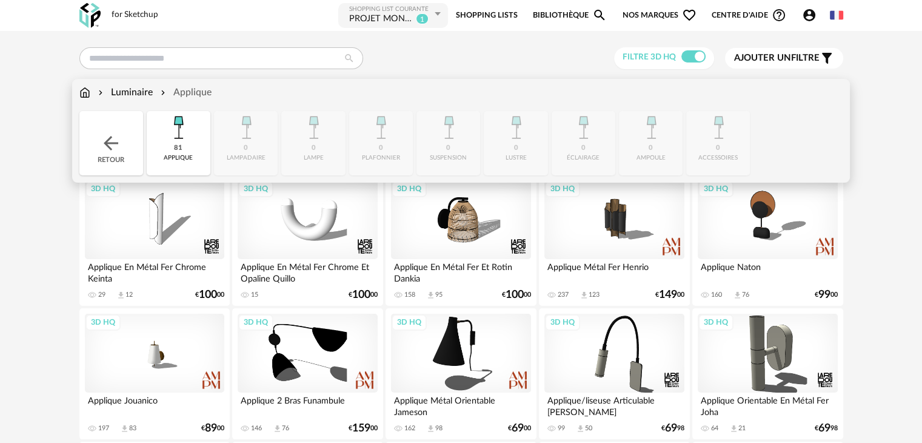
click at [143, 92] on div "Luminaire" at bounding box center [124, 93] width 57 height 14
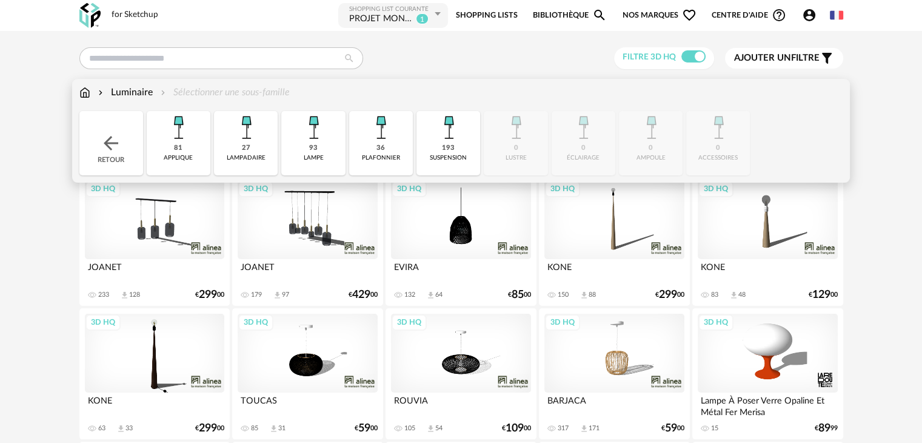
click at [315, 139] on img at bounding box center [313, 127] width 33 height 33
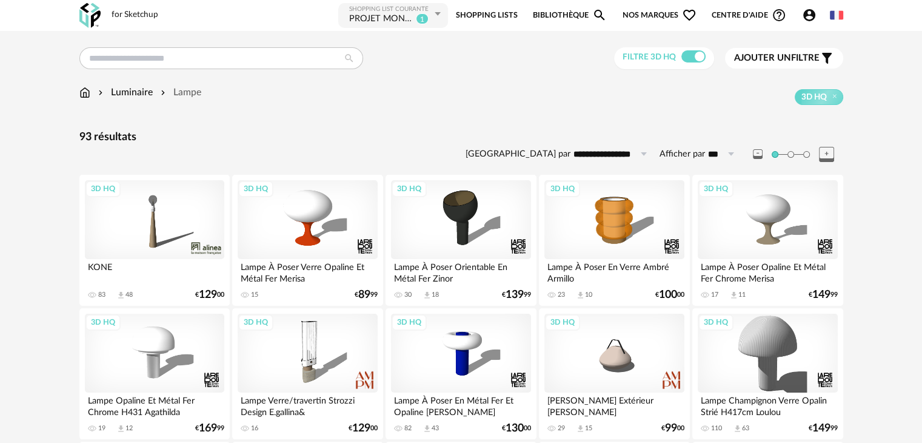
click at [89, 15] on img at bounding box center [89, 15] width 21 height 25
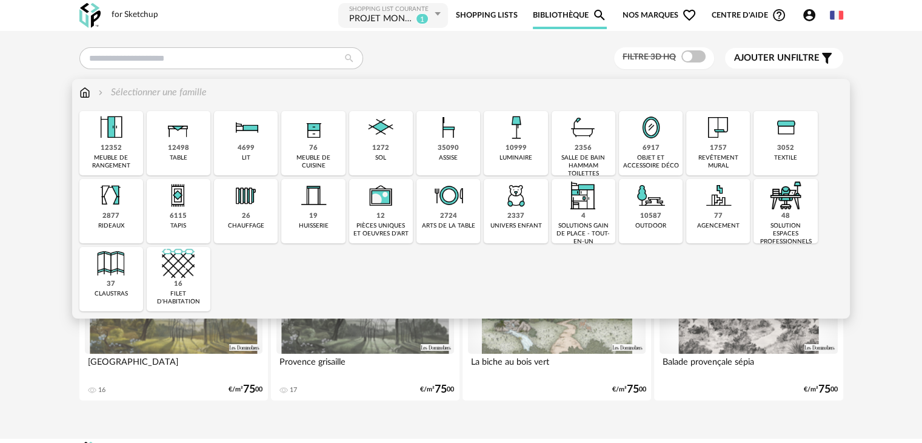
click at [512, 216] on div "2337" at bounding box center [516, 216] width 17 height 9
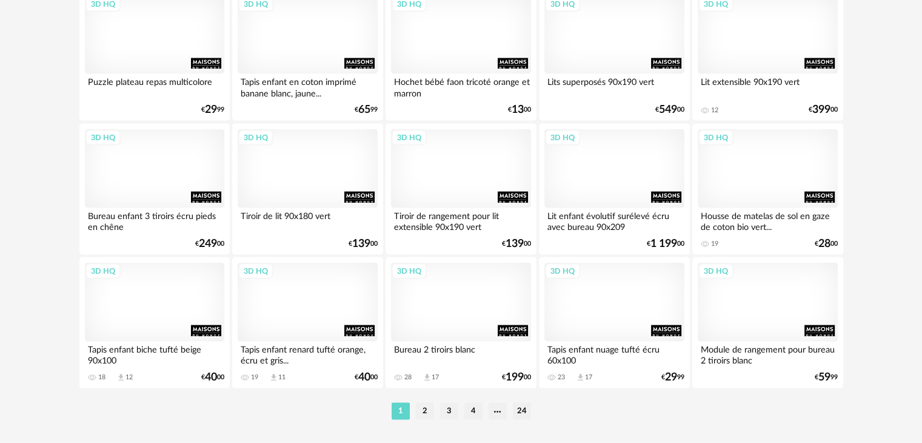
scroll to position [2481, 0]
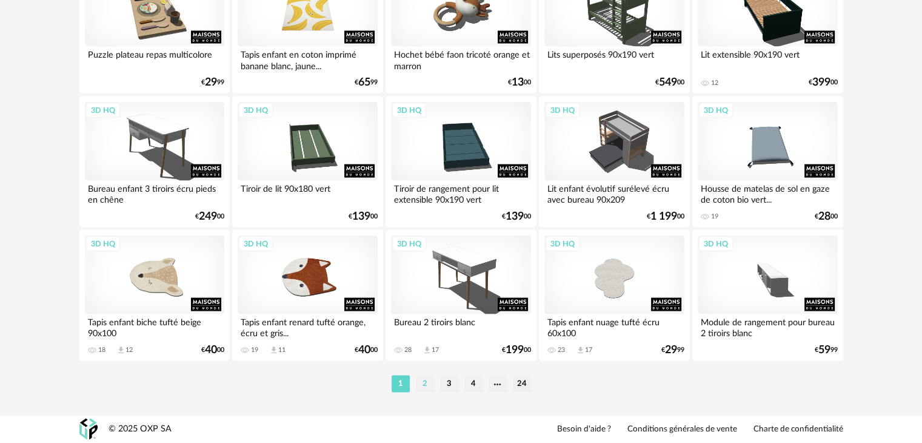
click at [418, 381] on li "2" at bounding box center [425, 383] width 18 height 17
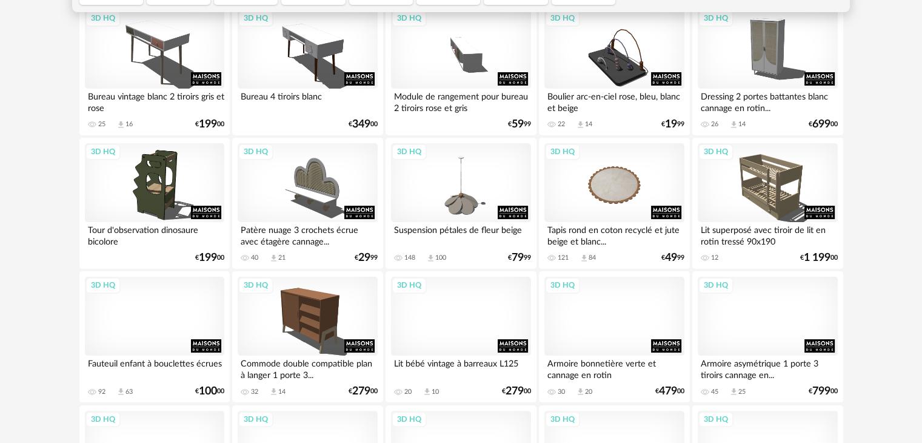
scroll to position [182, 0]
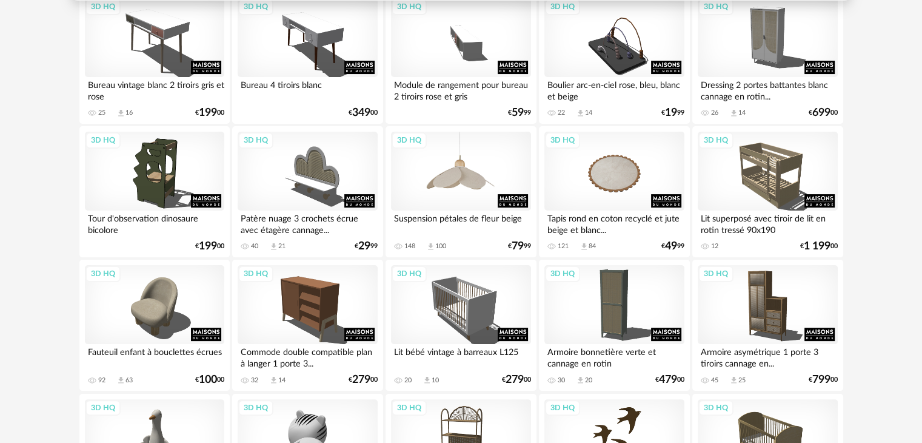
click at [463, 175] on div "3D HQ" at bounding box center [460, 171] width 139 height 79
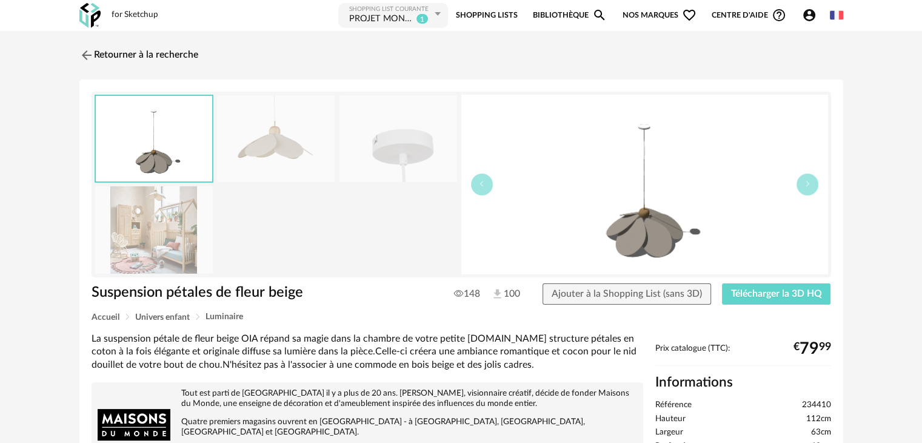
click at [166, 216] on img at bounding box center [154, 229] width 118 height 87
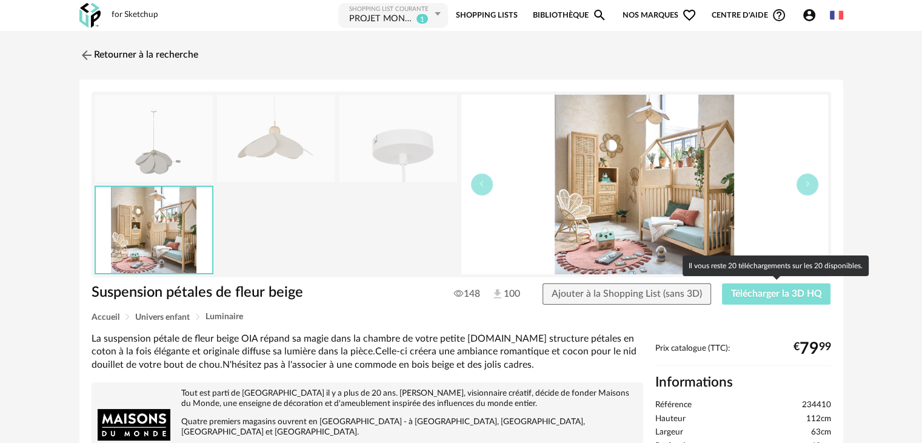
click at [757, 293] on span "Télécharger la 3D HQ" at bounding box center [776, 294] width 91 height 10
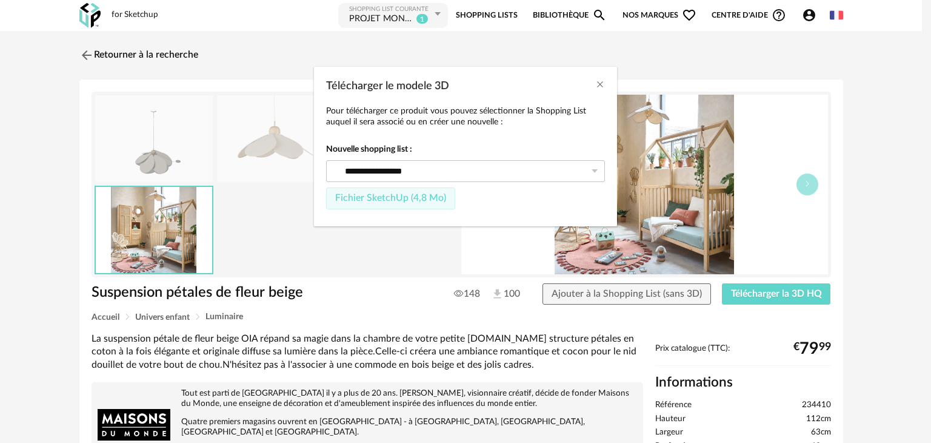
click at [411, 200] on span "Fichier SketchUp (4,8 Mo)" at bounding box center [390, 198] width 111 height 10
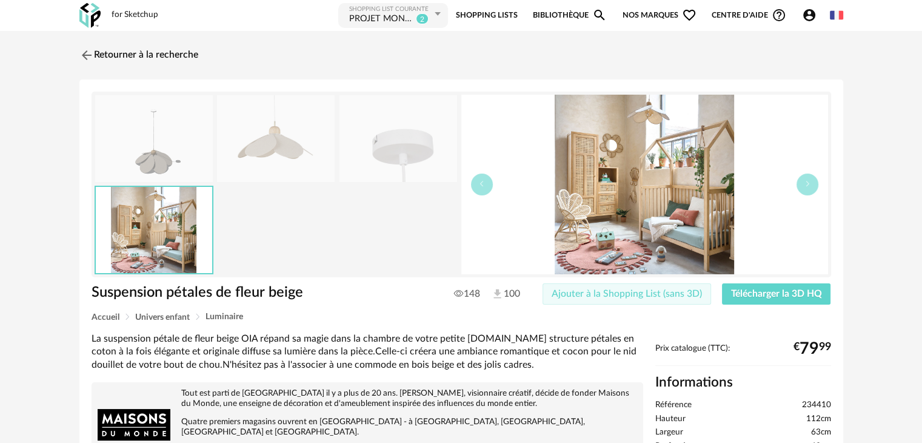
click at [648, 296] on span "Ajouter à la Shopping List (sans 3D)" at bounding box center [627, 294] width 150 height 10
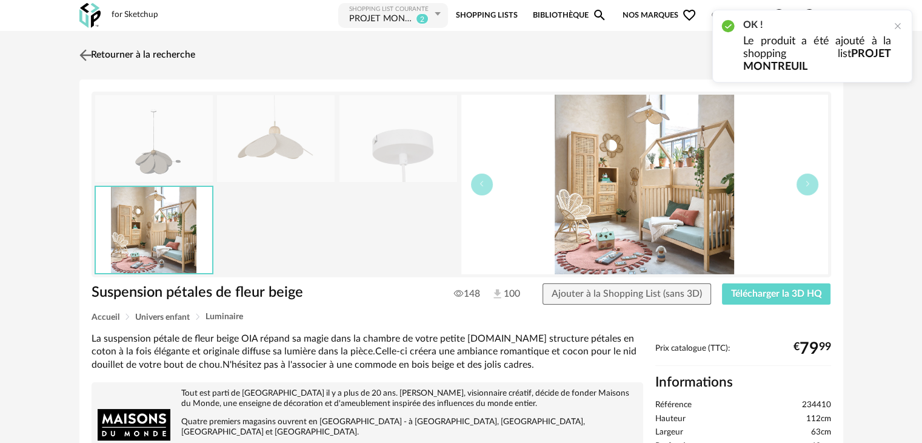
click at [85, 56] on img at bounding box center [85, 55] width 18 height 18
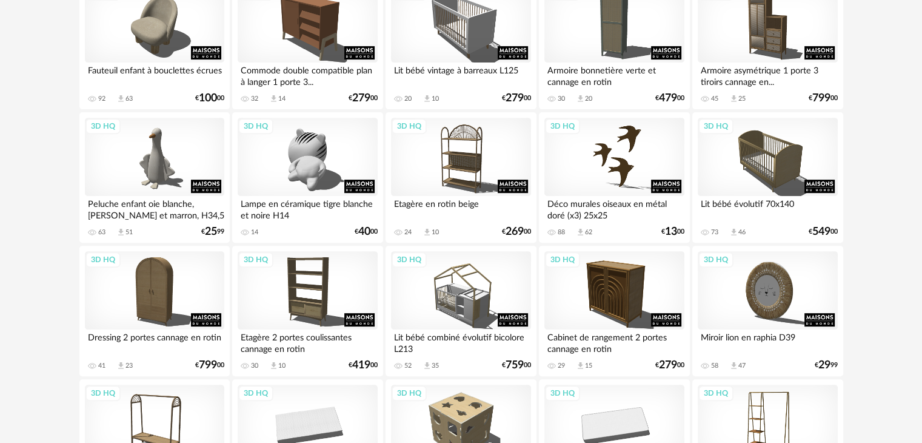
scroll to position [485, 0]
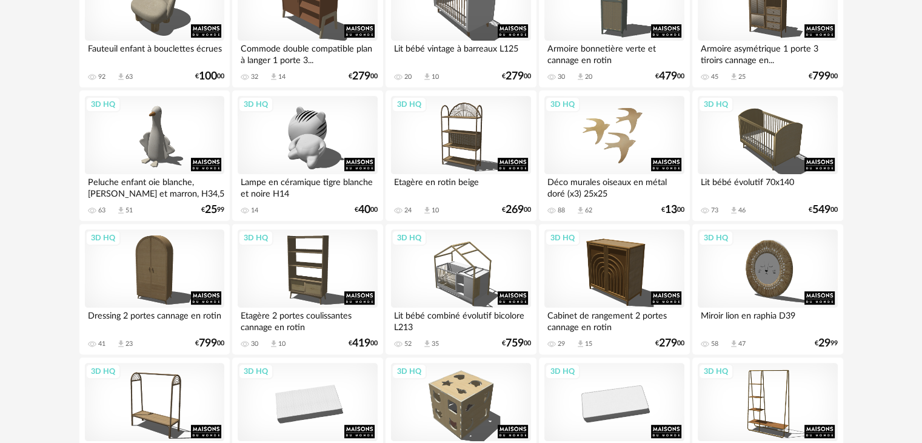
click at [614, 150] on div "3D HQ" at bounding box center [614, 135] width 139 height 79
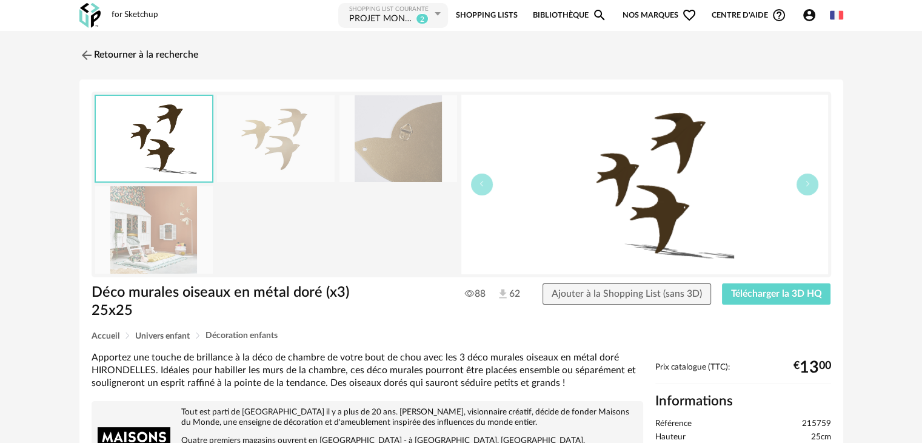
click at [150, 233] on img at bounding box center [154, 229] width 118 height 87
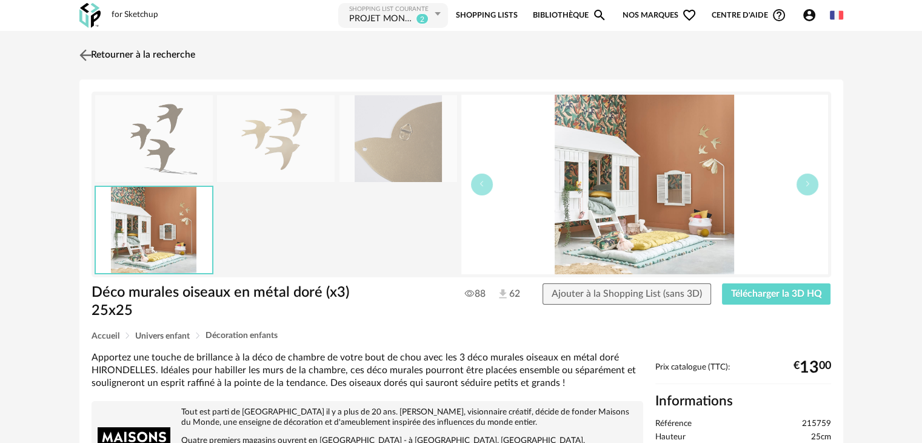
click at [91, 54] on img at bounding box center [85, 55] width 18 height 18
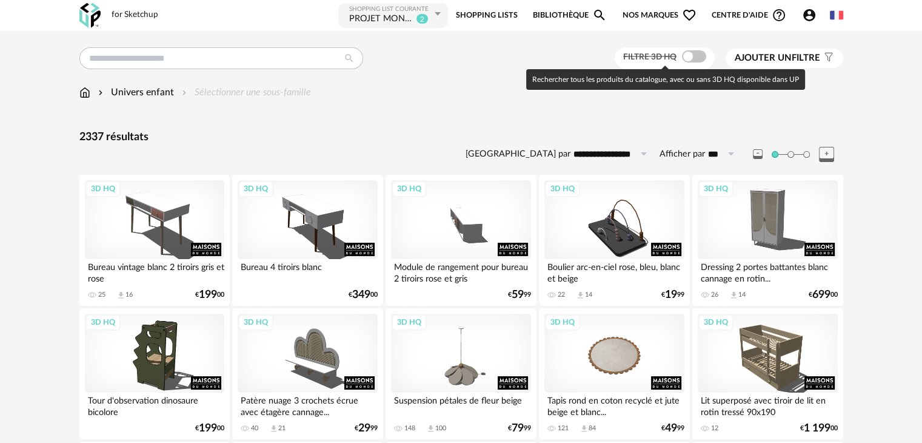
click at [702, 53] on span at bounding box center [694, 56] width 24 height 12
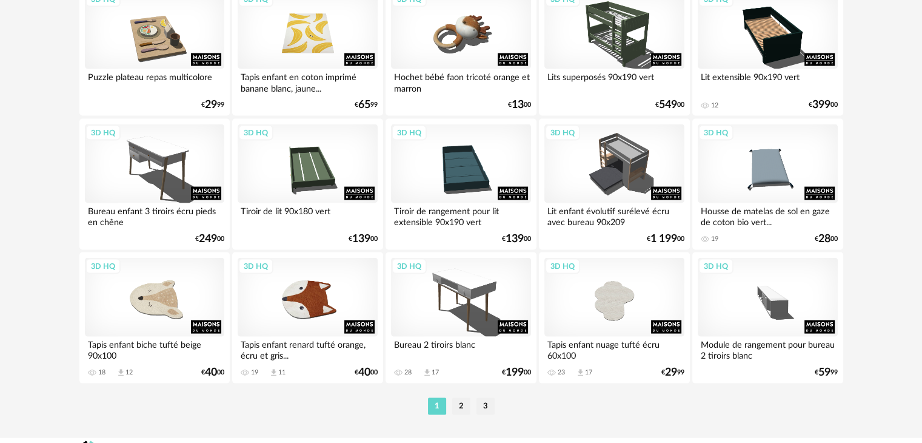
scroll to position [2481, 0]
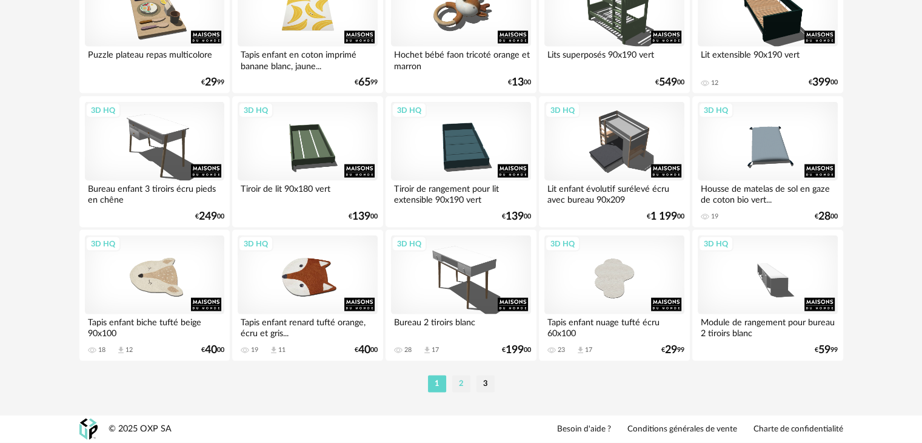
click at [461, 384] on li "2" at bounding box center [461, 383] width 18 height 17
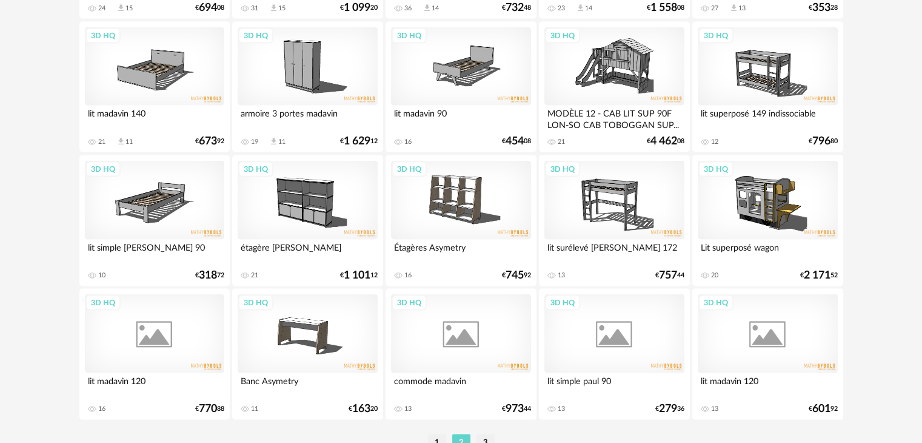
scroll to position [2481, 0]
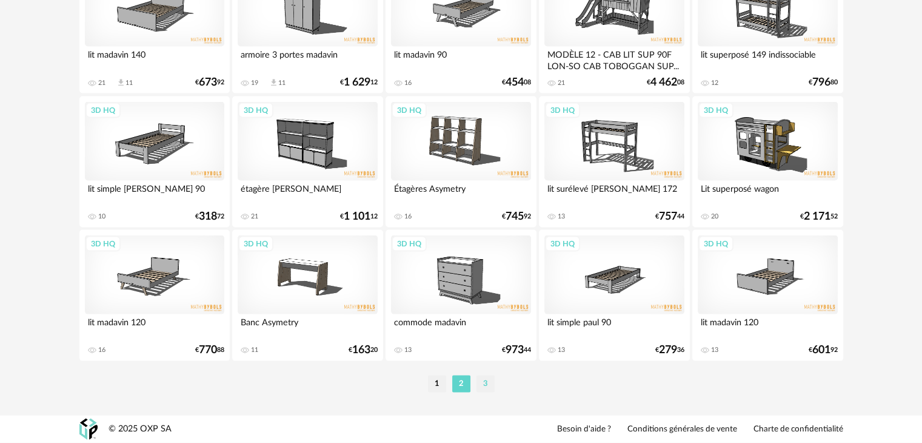
click at [489, 383] on li "3" at bounding box center [486, 383] width 18 height 17
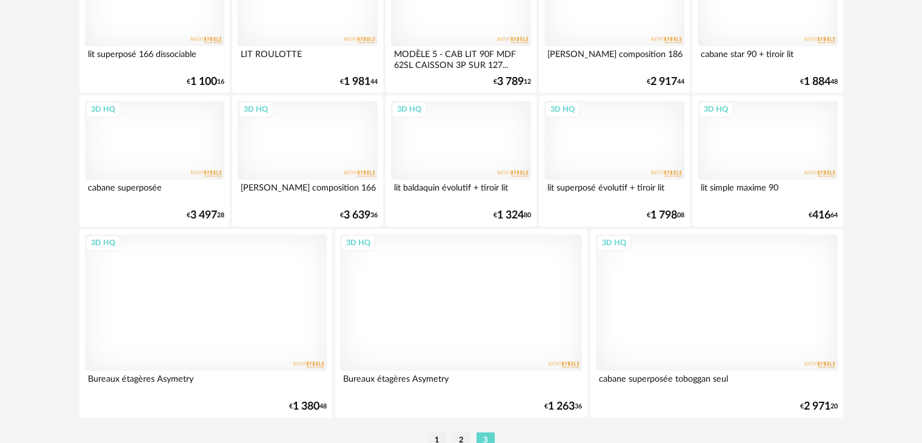
scroll to position [1471, 0]
